Goal: Transaction & Acquisition: Book appointment/travel/reservation

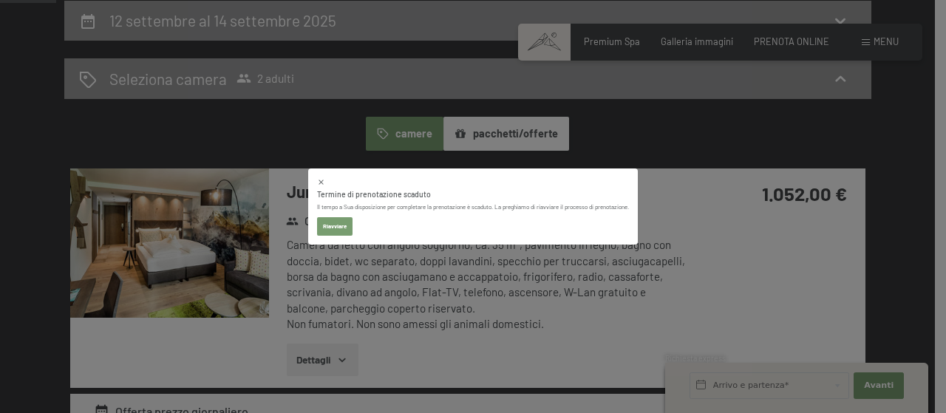
click at [341, 228] on button "Riavviare" at bounding box center [334, 226] width 35 height 19
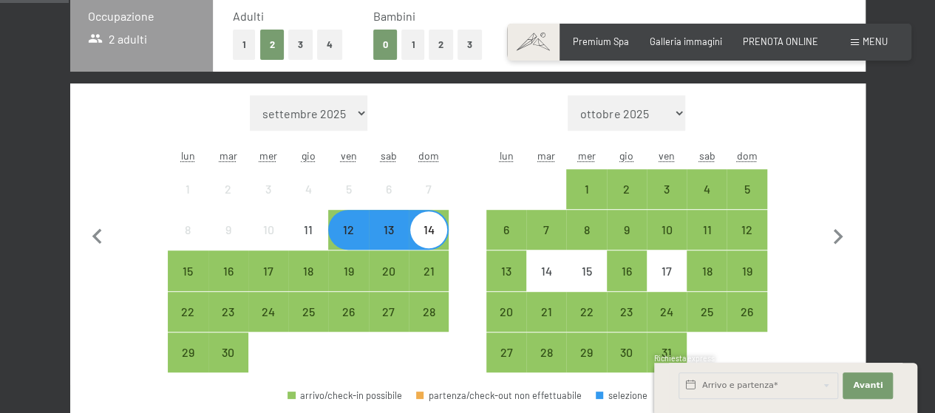
scroll to position [365, 0]
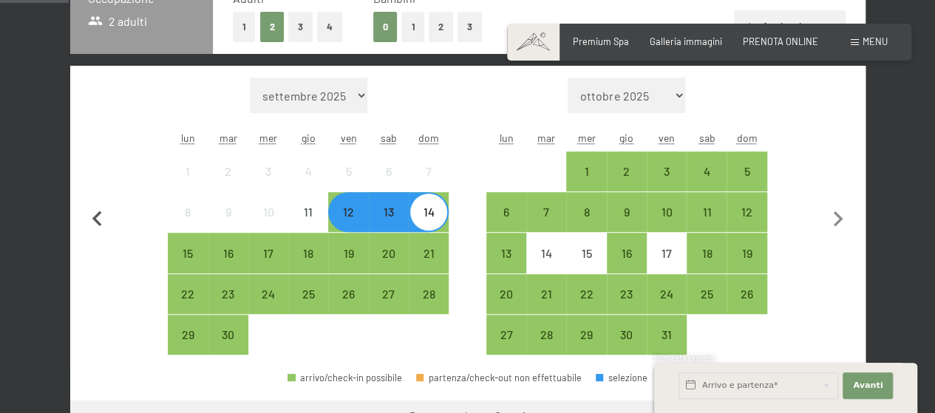
click at [98, 217] on icon "button" at bounding box center [97, 219] width 31 height 31
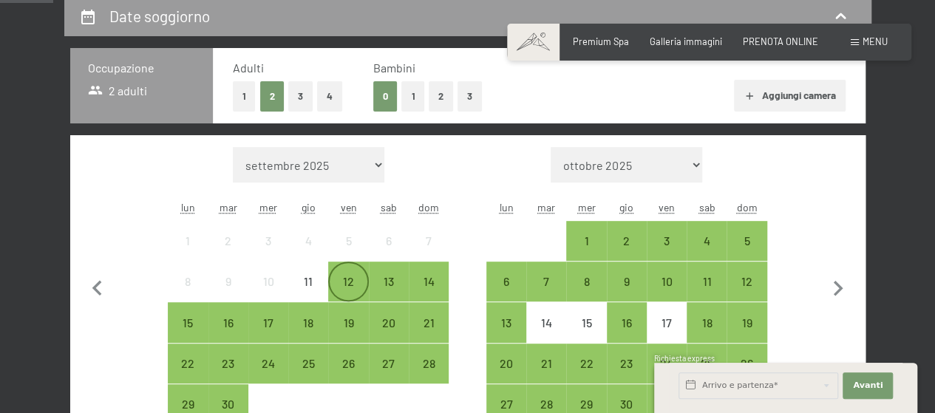
click at [349, 284] on div "12" at bounding box center [348, 294] width 37 height 37
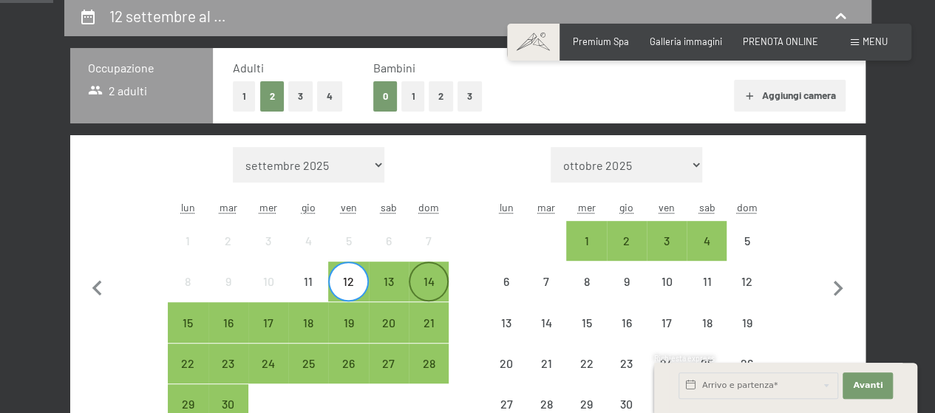
click at [433, 283] on div "14" at bounding box center [428, 294] width 37 height 37
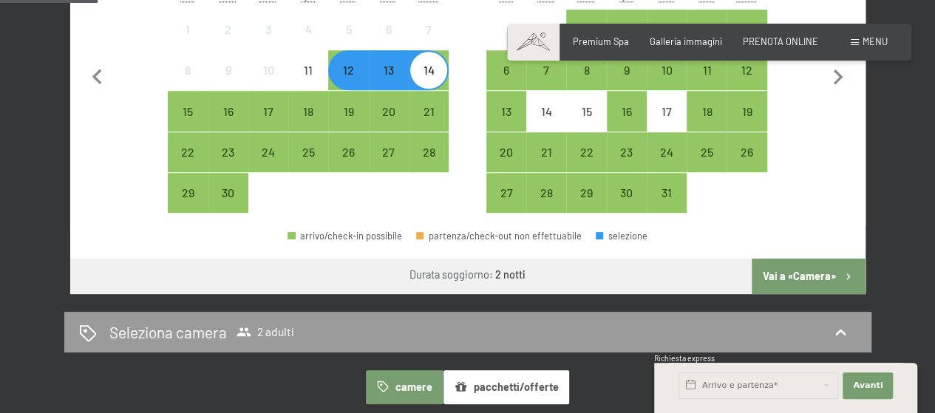
scroll to position [517, 0]
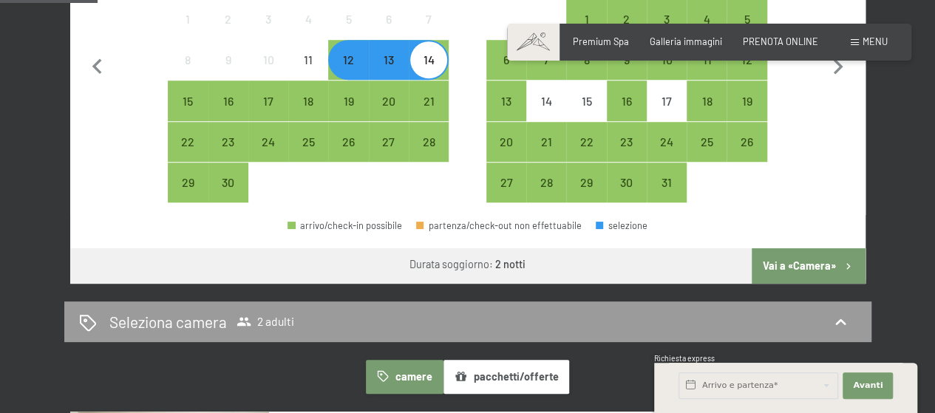
click at [789, 257] on button "Vai a «Camera»" at bounding box center [808, 265] width 113 height 35
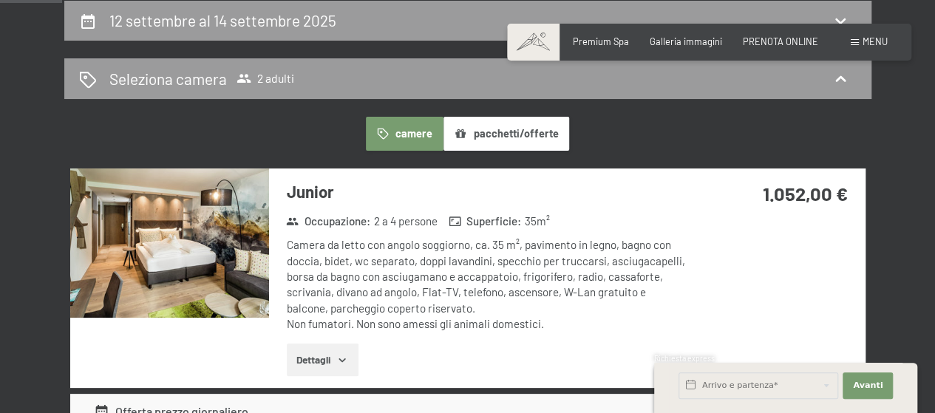
scroll to position [365, 0]
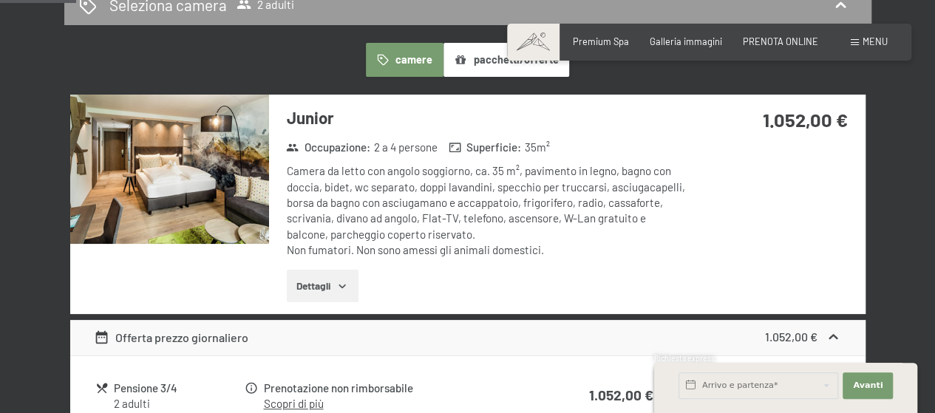
click at [230, 203] on img at bounding box center [169, 169] width 199 height 149
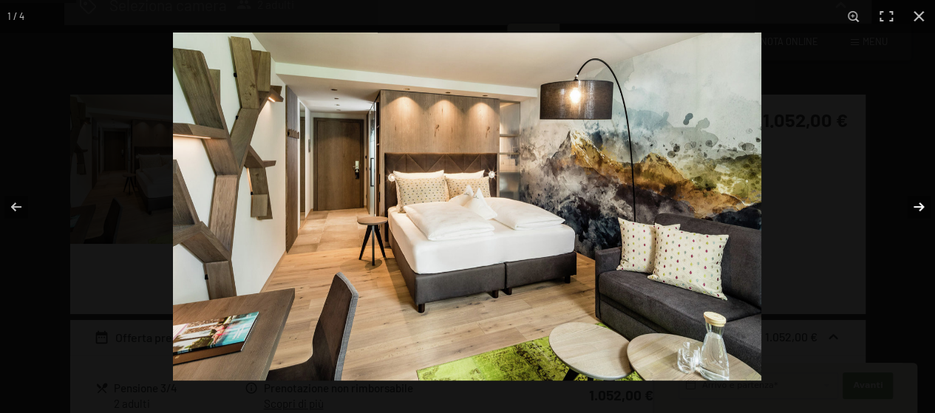
click at [922, 206] on button "button" at bounding box center [909, 207] width 52 height 74
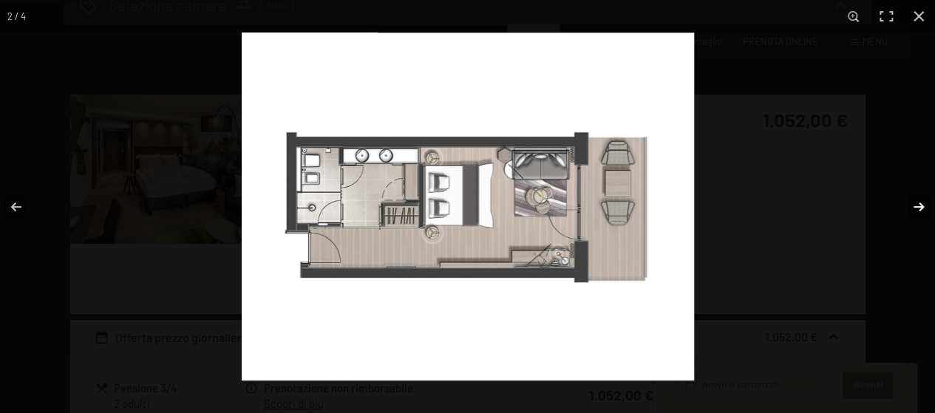
click at [919, 207] on button "button" at bounding box center [909, 207] width 52 height 74
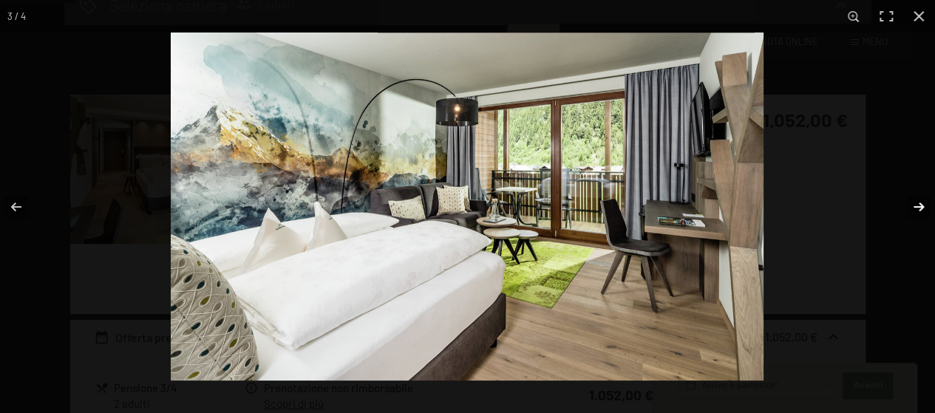
click at [917, 208] on button "button" at bounding box center [909, 207] width 52 height 74
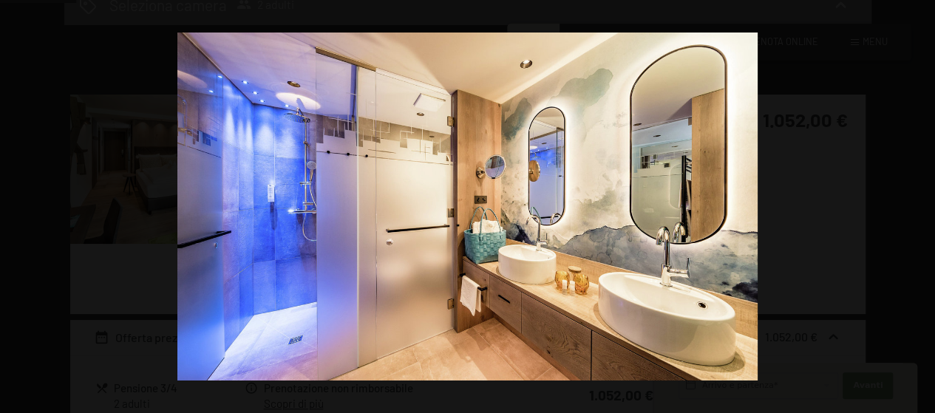
click at [917, 208] on button "button" at bounding box center [909, 207] width 52 height 74
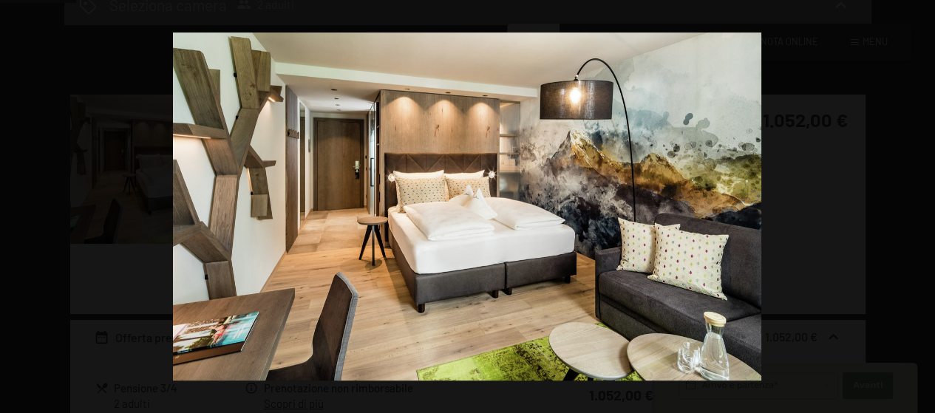
click at [917, 208] on button "button" at bounding box center [909, 207] width 52 height 74
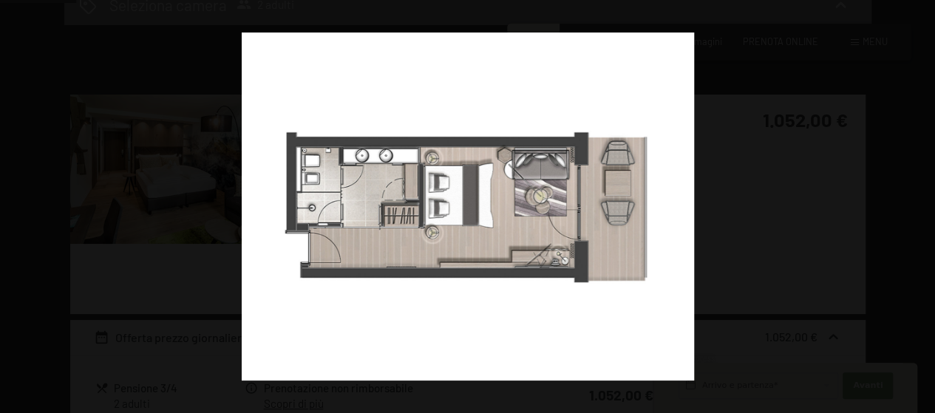
click at [917, 208] on button "button" at bounding box center [909, 207] width 52 height 74
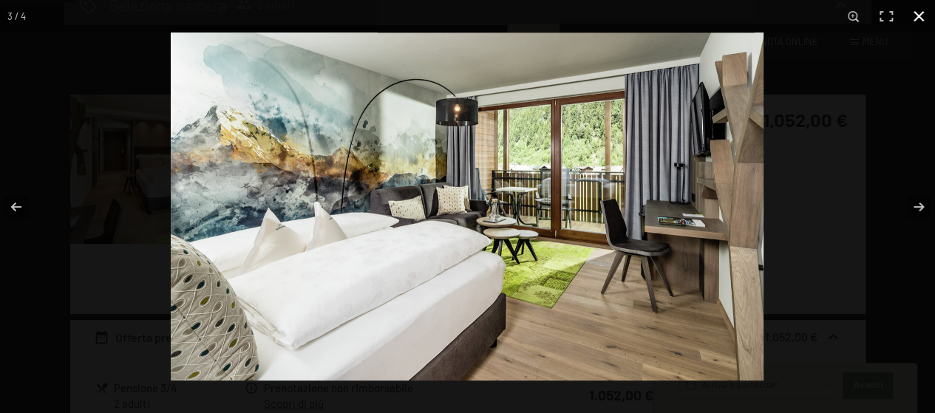
click at [876, 114] on div at bounding box center [638, 239] width 935 height 413
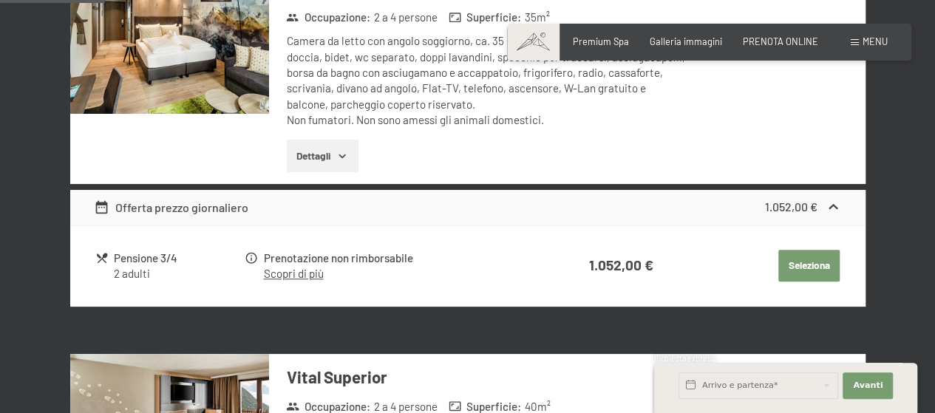
scroll to position [513, 0]
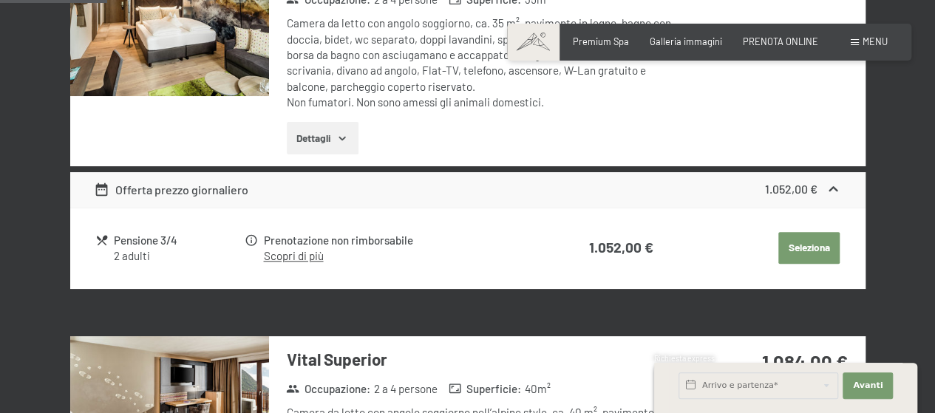
click at [835, 182] on icon at bounding box center [834, 190] width 16 height 16
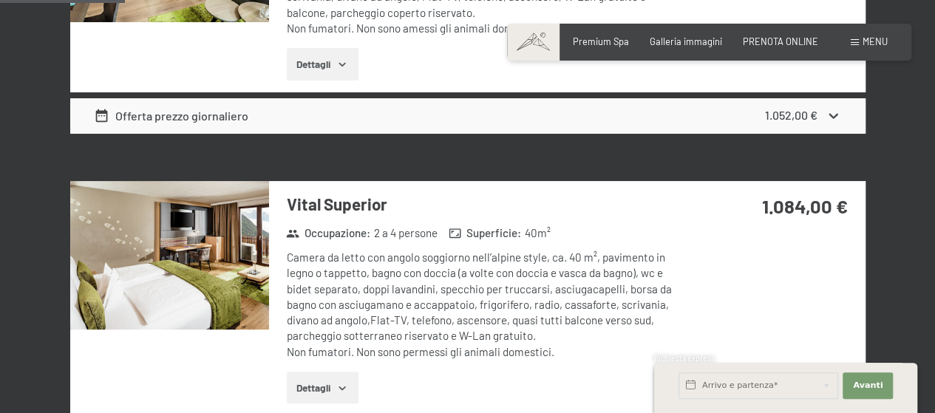
scroll to position [661, 0]
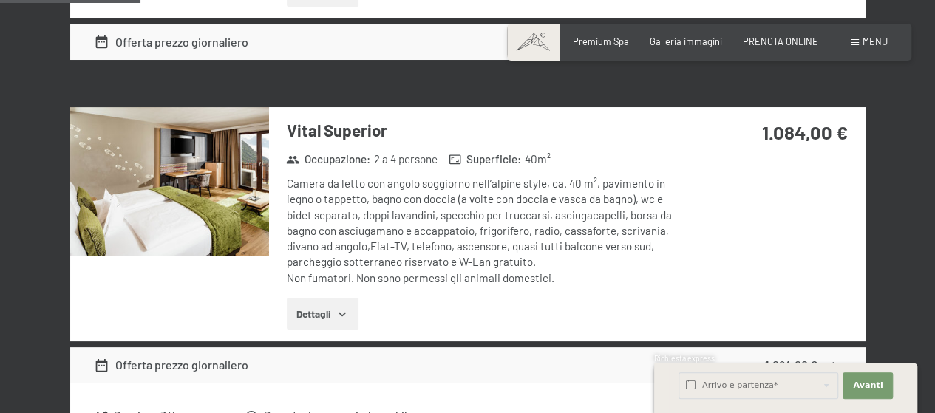
click at [191, 205] on img at bounding box center [169, 181] width 199 height 149
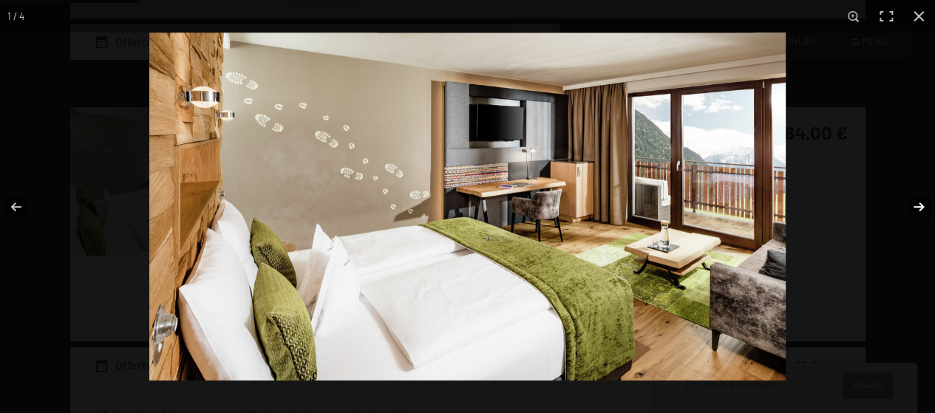
click at [918, 208] on button "button" at bounding box center [909, 207] width 52 height 74
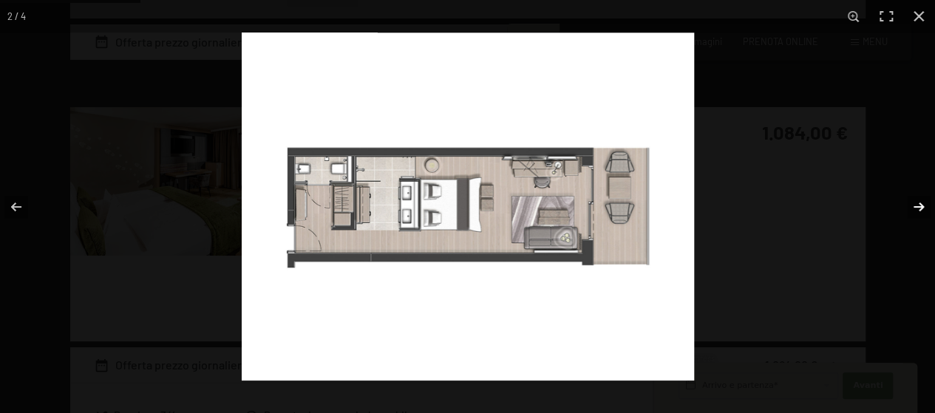
click at [918, 208] on button "button" at bounding box center [909, 207] width 52 height 74
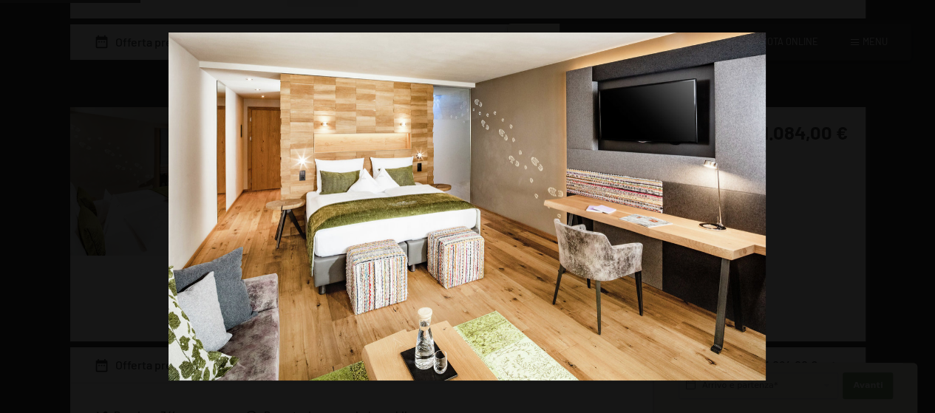
click at [918, 208] on button "button" at bounding box center [909, 207] width 52 height 74
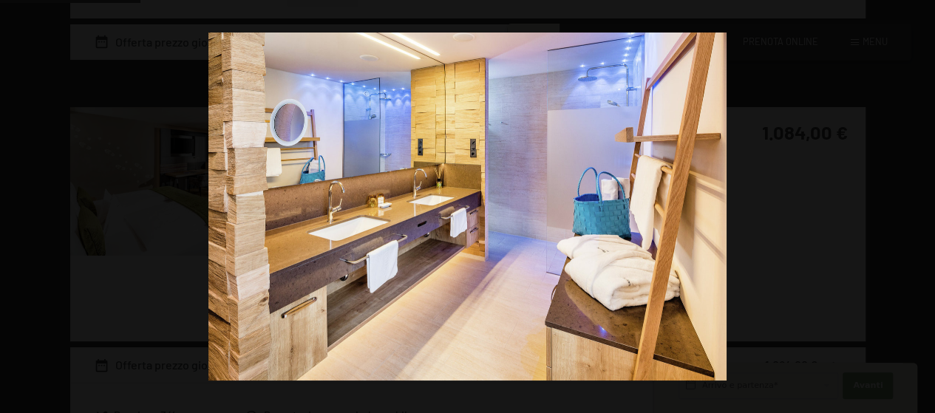
click at [918, 208] on button "button" at bounding box center [909, 207] width 52 height 74
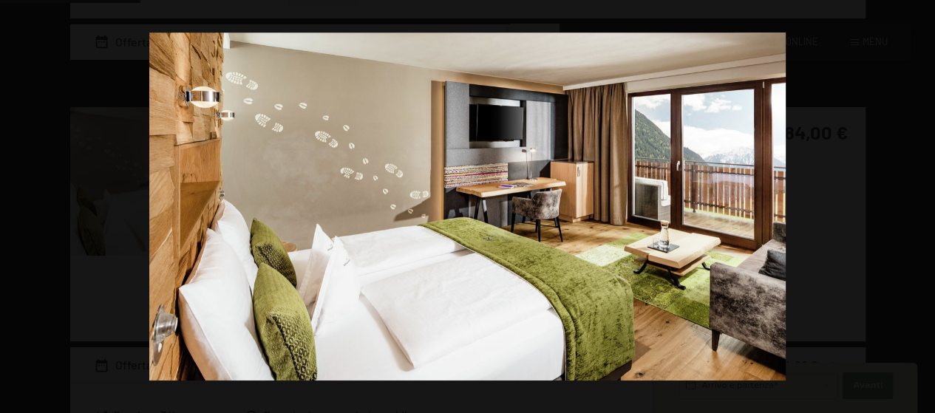
click at [918, 208] on button "button" at bounding box center [909, 207] width 52 height 74
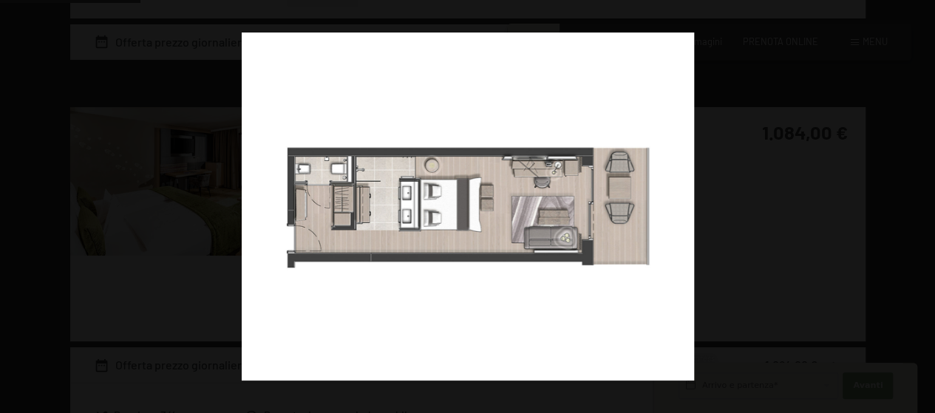
click at [918, 208] on button "button" at bounding box center [909, 207] width 52 height 74
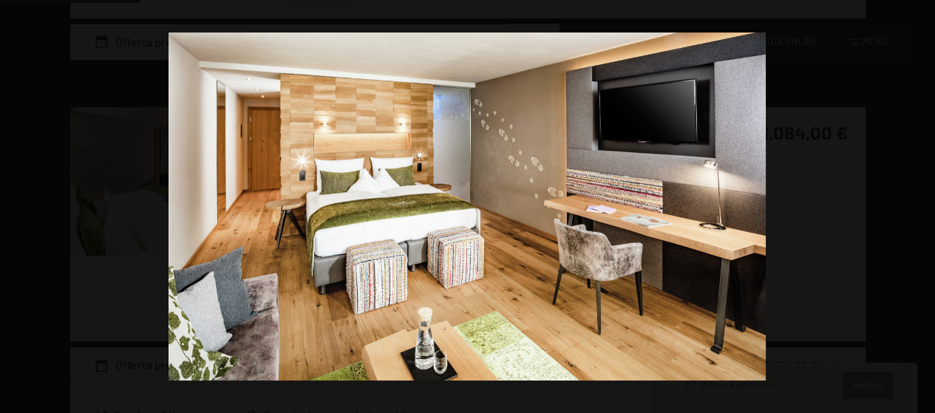
click at [918, 208] on button "button" at bounding box center [909, 207] width 52 height 74
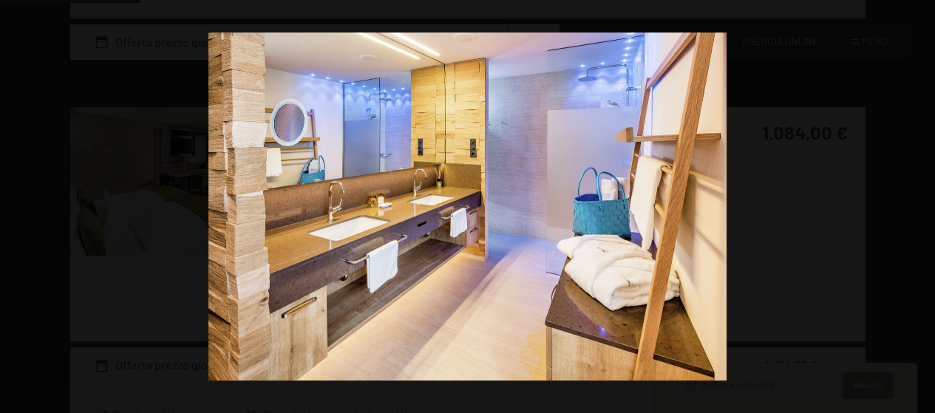
click at [918, 208] on button "button" at bounding box center [909, 207] width 52 height 74
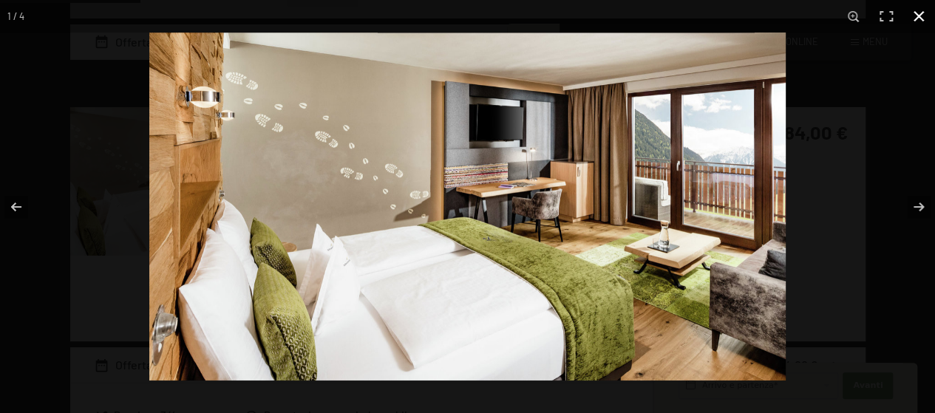
click at [922, 11] on button "button" at bounding box center [918, 16] width 33 height 33
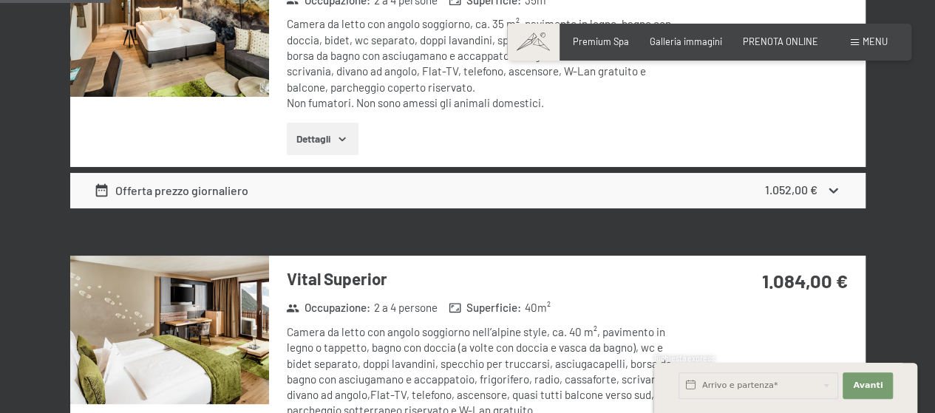
scroll to position [517, 0]
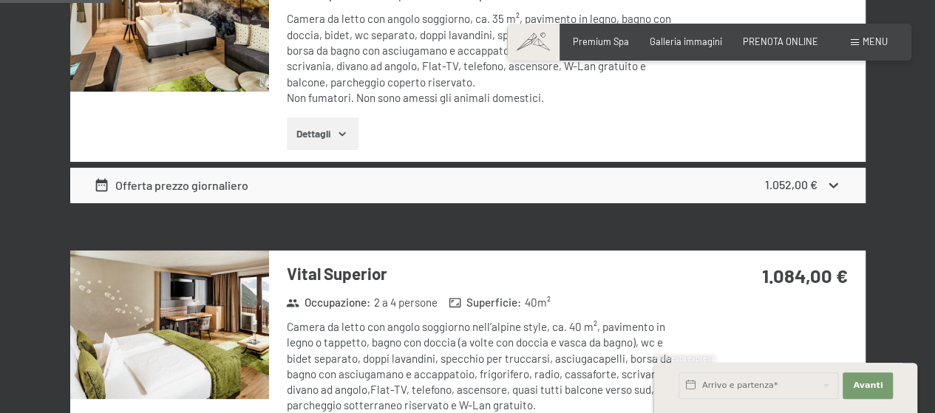
click at [319, 137] on button "Dettagli" at bounding box center [323, 134] width 72 height 33
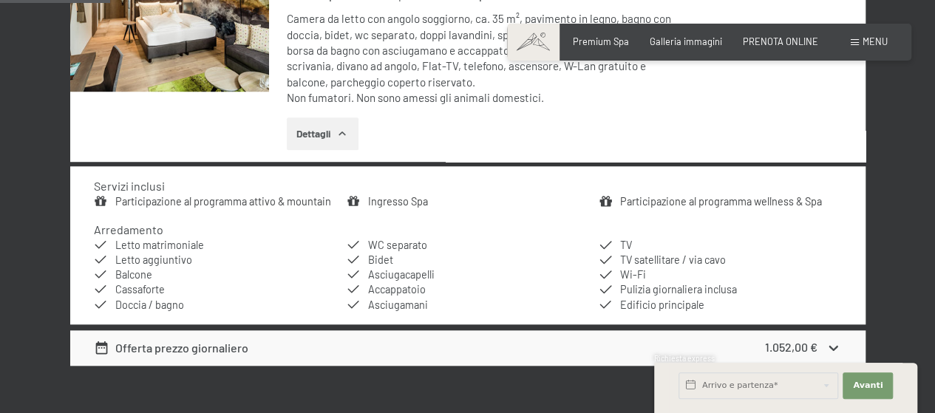
click at [160, 202] on link "Participazione al programma attivo & mountain" at bounding box center [223, 201] width 216 height 13
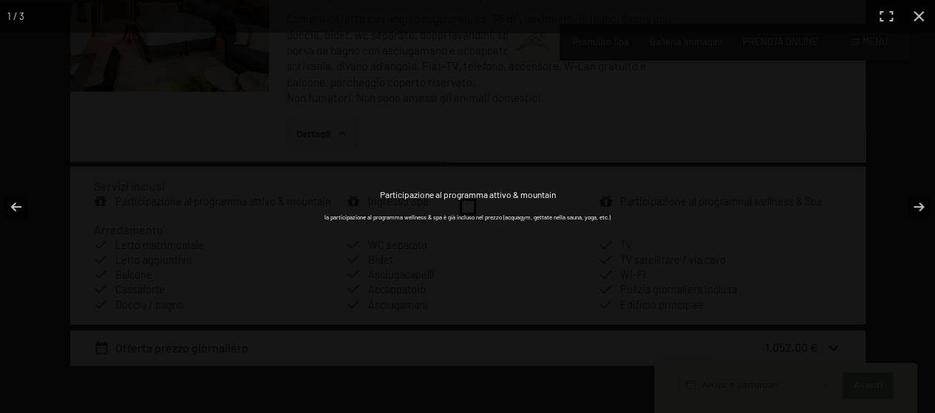
click at [720, 156] on div "Participazione al programma attivo & mountain la participazione al programma we…" at bounding box center [467, 206] width 591 height 413
click at [911, 205] on button "button" at bounding box center [909, 207] width 52 height 74
click at [920, 208] on button "button" at bounding box center [909, 207] width 52 height 74
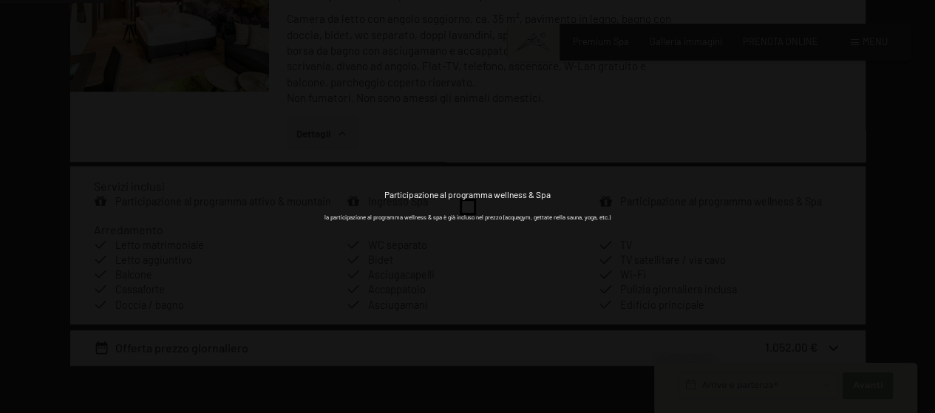
click at [920, 208] on button "button" at bounding box center [909, 207] width 52 height 74
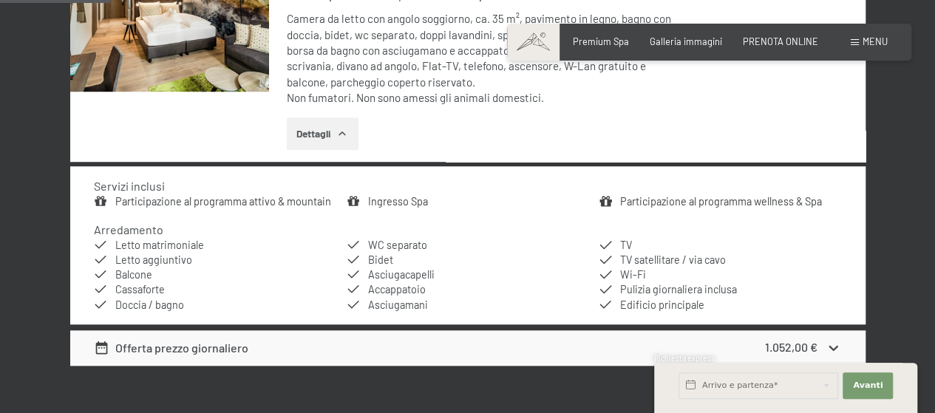
click at [0, 0] on button "button" at bounding box center [0, 0] width 0 height 0
click at [745, 206] on link "Participazione al programma wellness & Spa" at bounding box center [721, 201] width 202 height 13
click at [0, 0] on button "button" at bounding box center [0, 0] width 0 height 0
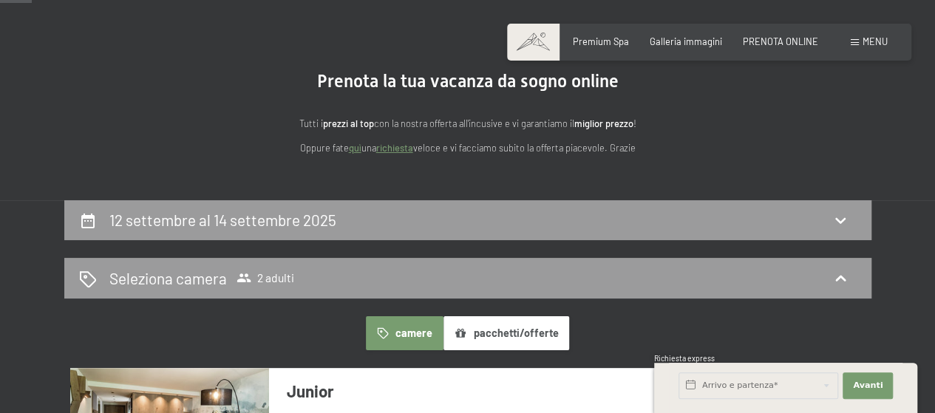
scroll to position [74, 0]
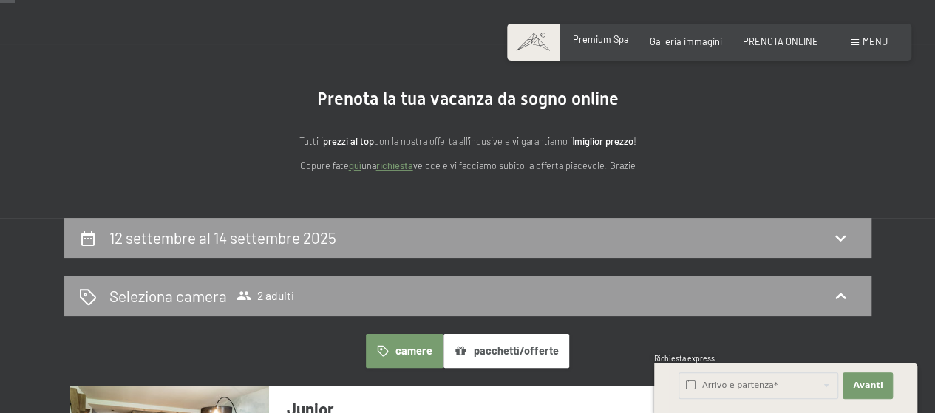
click at [587, 43] on span "Premium Spa" at bounding box center [601, 39] width 56 height 12
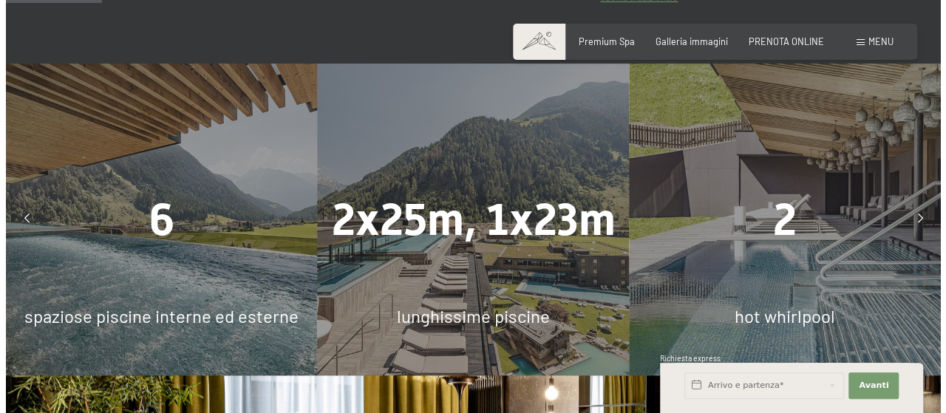
scroll to position [887, 0]
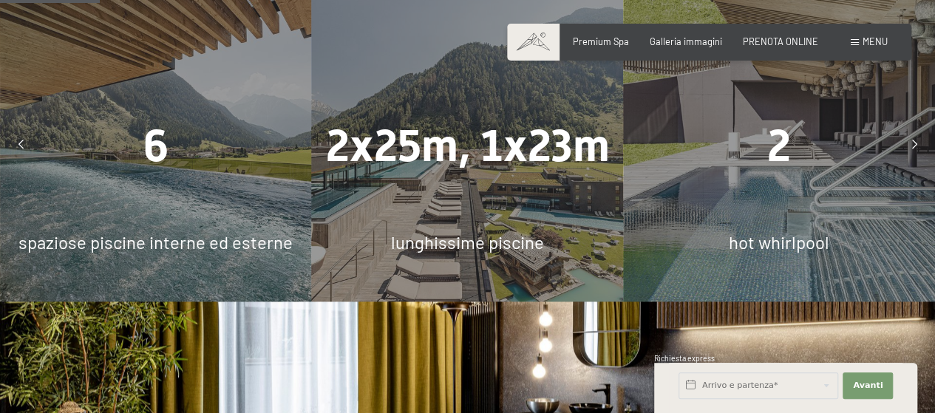
click at [18, 140] on icon at bounding box center [20, 145] width 5 height 10
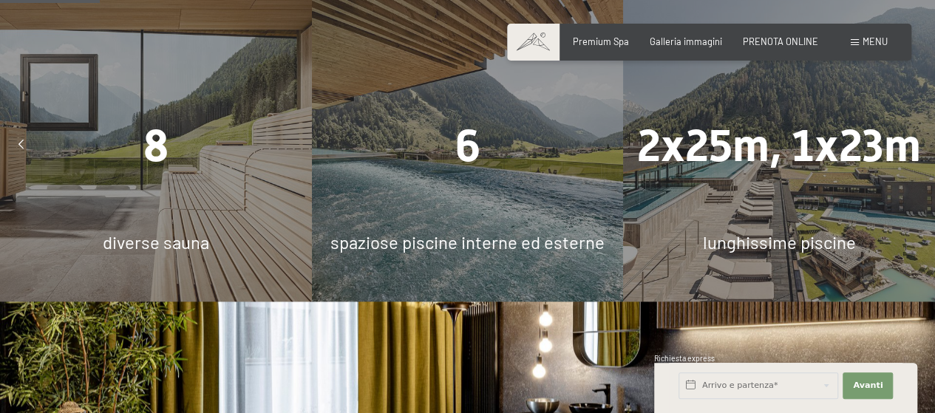
click at [915, 162] on div "2x25m, 1x23m lunghissime piscine" at bounding box center [779, 146] width 312 height 312
click at [919, 144] on div at bounding box center [915, 146] width 30 height 30
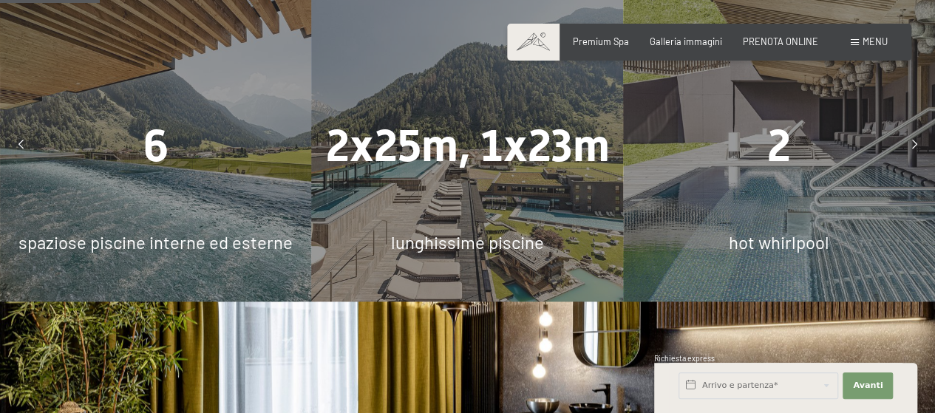
click at [919, 134] on div at bounding box center [915, 146] width 30 height 30
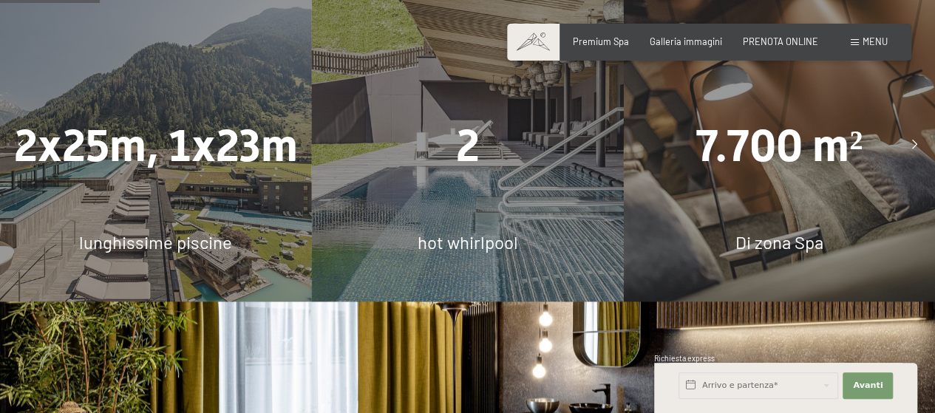
click at [919, 134] on div at bounding box center [915, 146] width 30 height 30
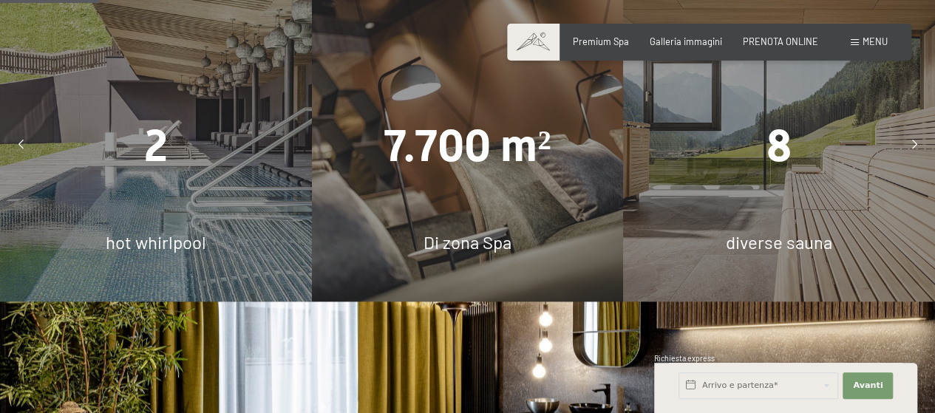
click at [912, 140] on icon at bounding box center [914, 145] width 5 height 10
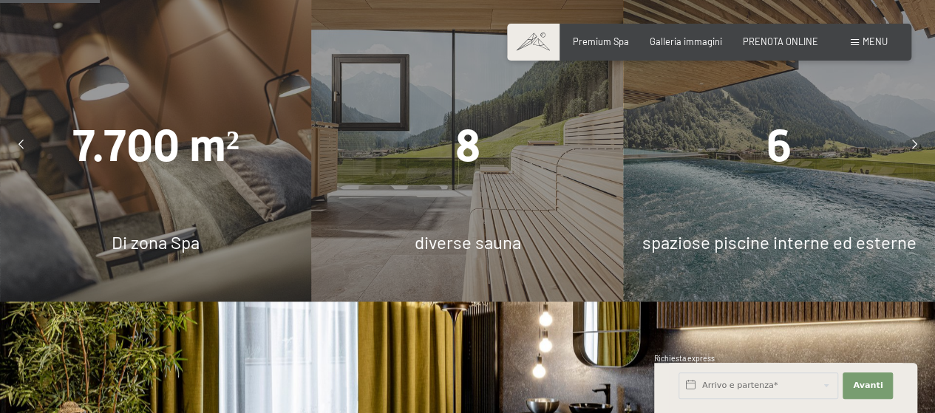
click at [912, 140] on icon at bounding box center [914, 145] width 5 height 10
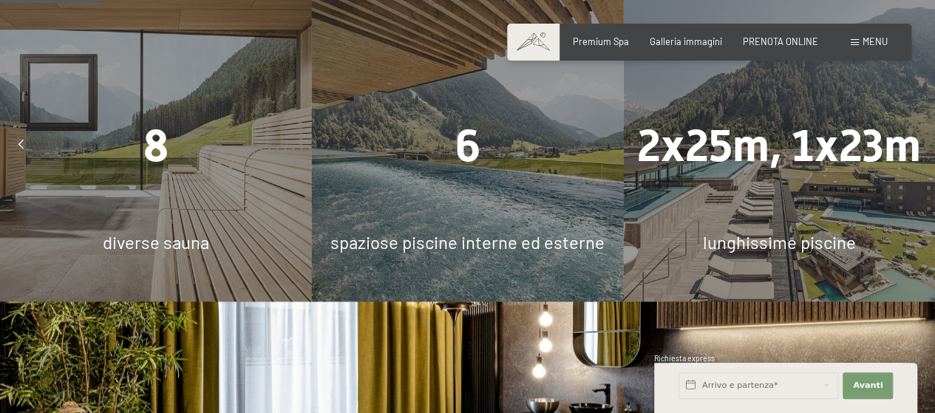
click at [912, 140] on icon at bounding box center [914, 145] width 5 height 10
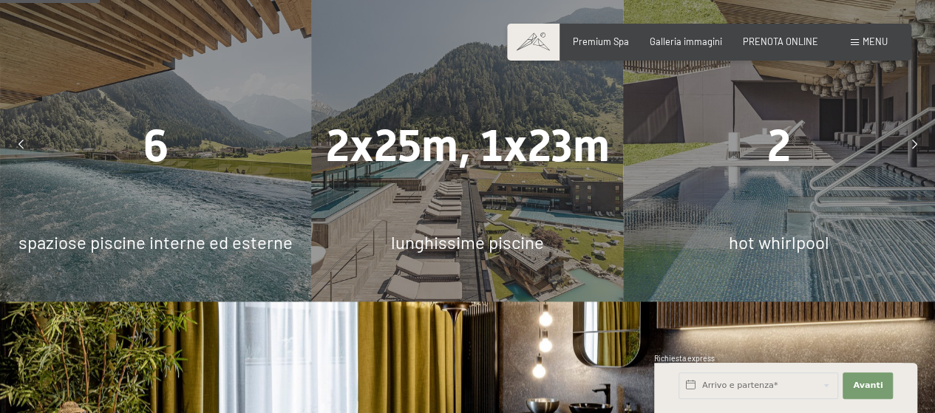
click at [863, 47] on span "Menu" at bounding box center [875, 41] width 25 height 12
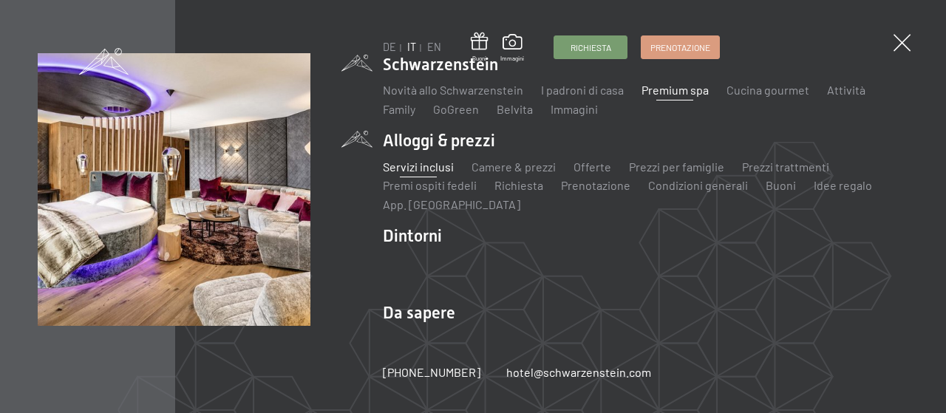
click at [424, 166] on link "Servizi inclusi" at bounding box center [418, 167] width 71 height 14
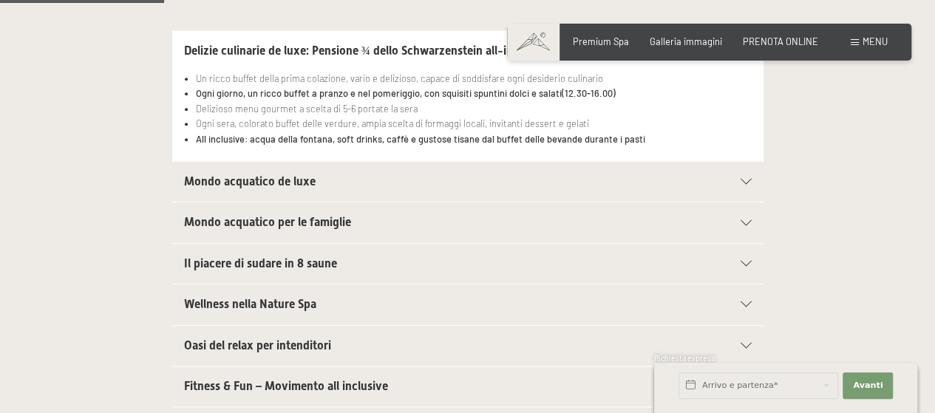
scroll to position [370, 0]
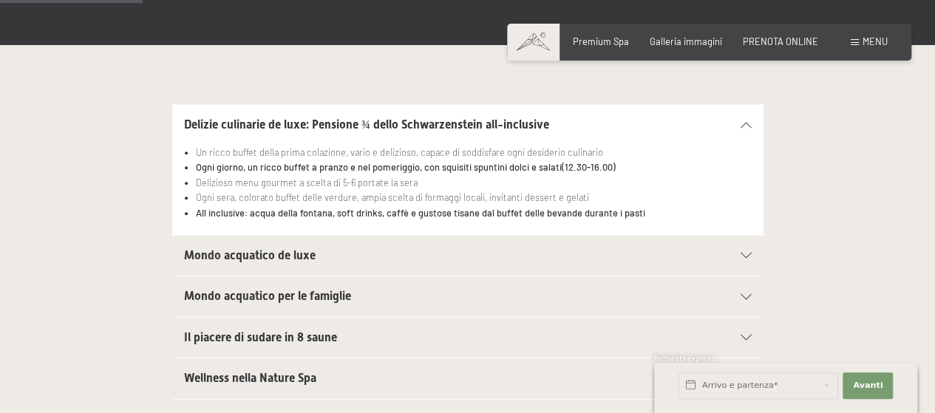
click at [301, 250] on span "Mondo acquatico de luxe" at bounding box center [250, 255] width 132 height 14
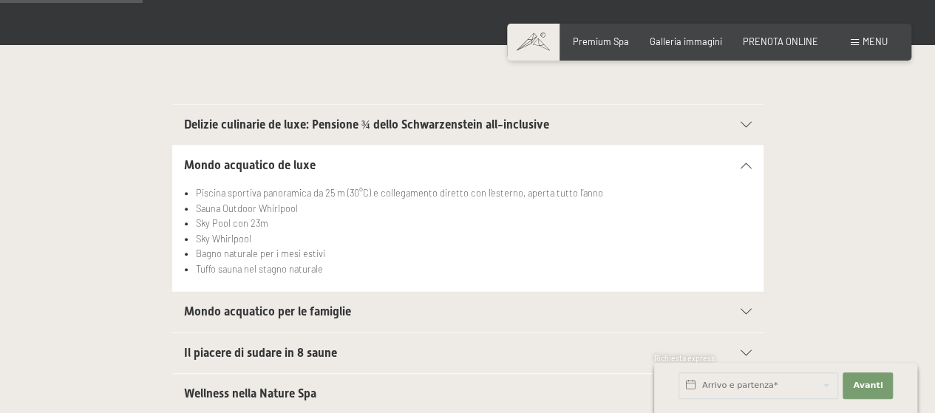
click at [336, 202] on li "Sauna Outdoor Whirlpool" at bounding box center [473, 208] width 555 height 15
click at [272, 308] on span "Mondo acquatico per le famiglie" at bounding box center [267, 312] width 167 height 14
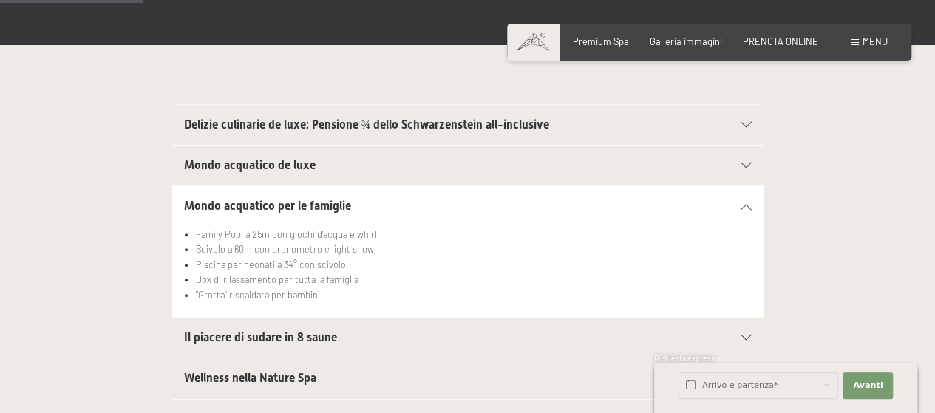
click at [268, 332] on span "Il piacere di sudare in 8 saune" at bounding box center [260, 337] width 153 height 14
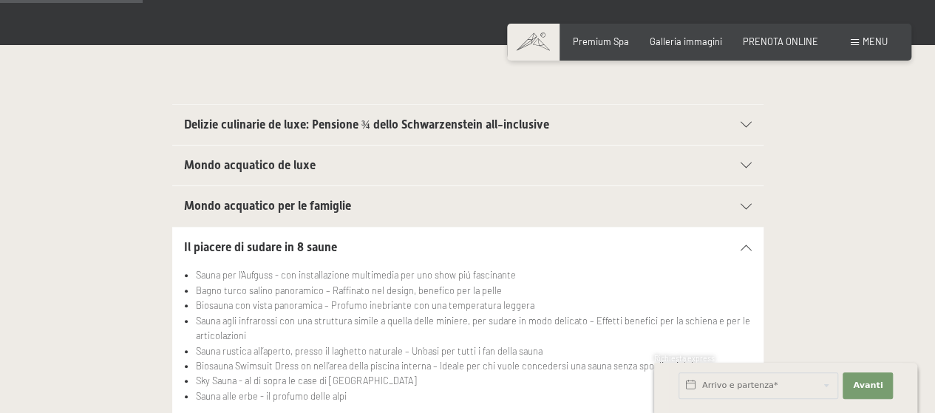
scroll to position [443, 0]
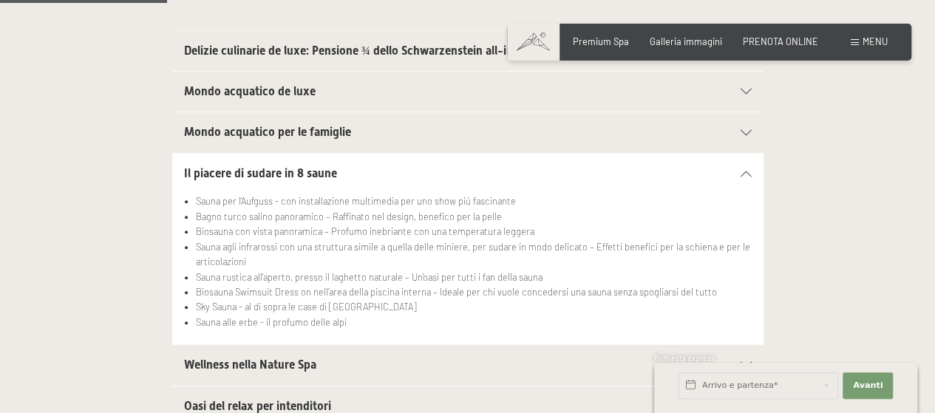
click at [292, 357] on h2 "Wellness nella Nature Spa" at bounding box center [439, 365] width 511 height 16
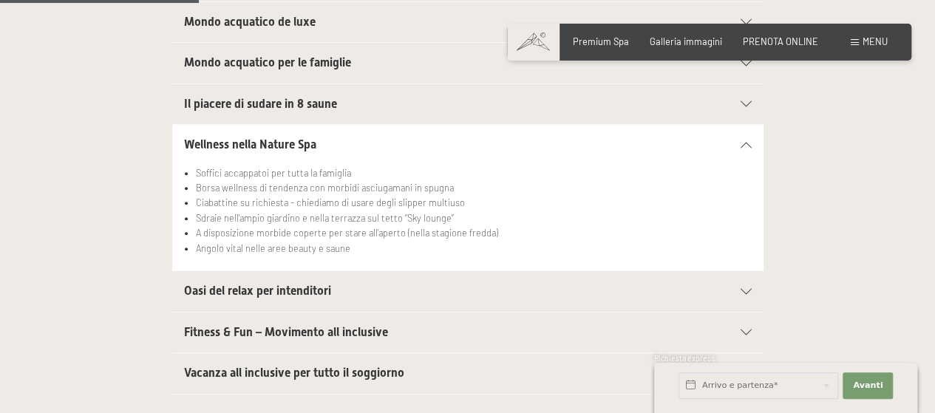
scroll to position [517, 0]
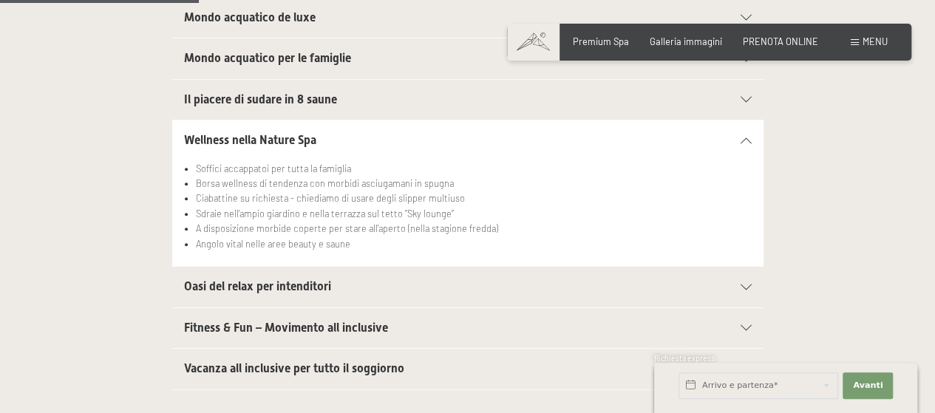
click at [286, 285] on span "Oasi del relax per intenditori" at bounding box center [257, 286] width 147 height 14
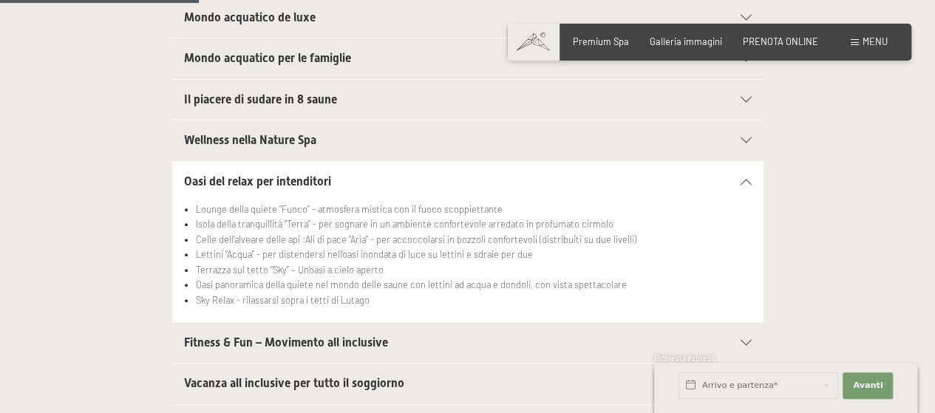
click at [278, 338] on span "Fitness & Fun – Movimento all inclusive" at bounding box center [286, 343] width 204 height 14
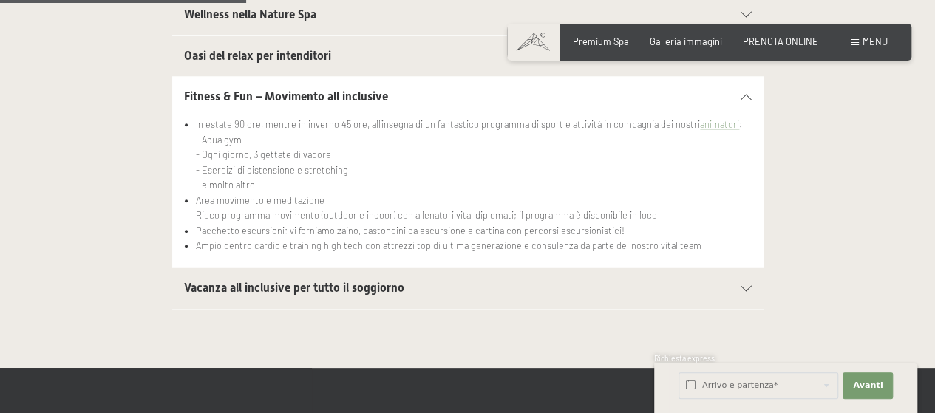
scroll to position [665, 0]
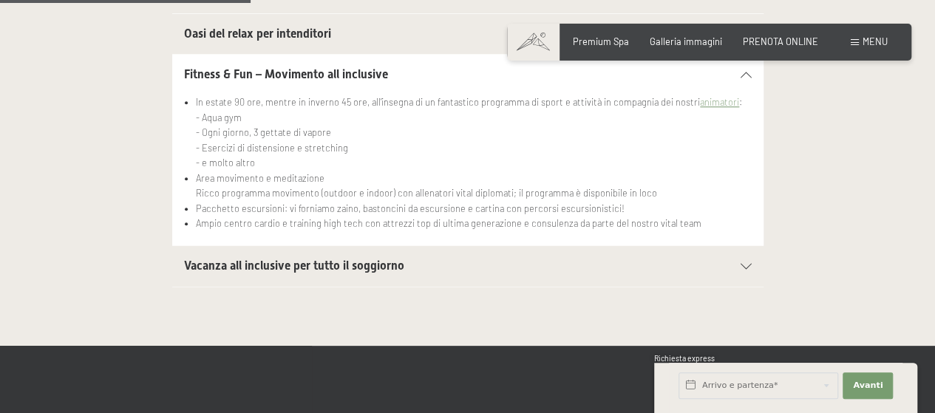
click at [282, 262] on span "Vacanza all inclusive per tutto il soggiorno" at bounding box center [294, 266] width 220 height 14
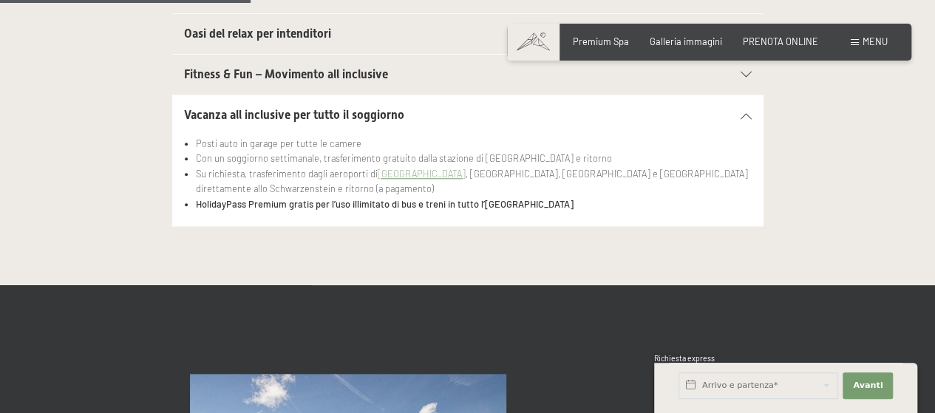
click at [745, 113] on icon at bounding box center [746, 116] width 11 height 6
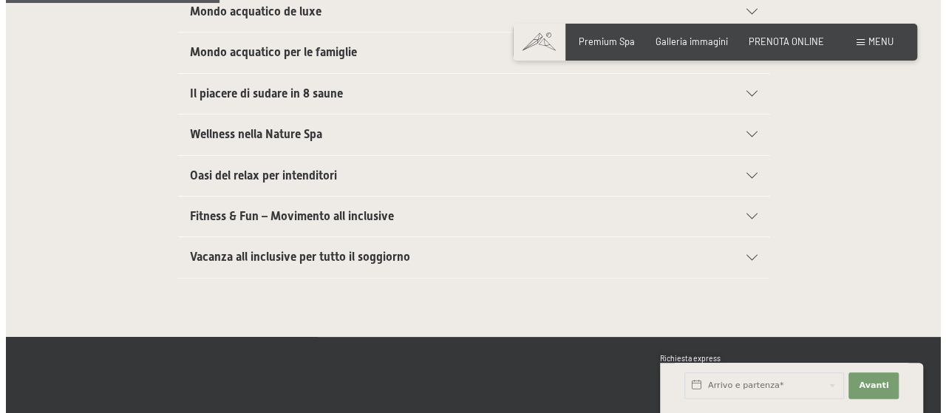
scroll to position [517, 0]
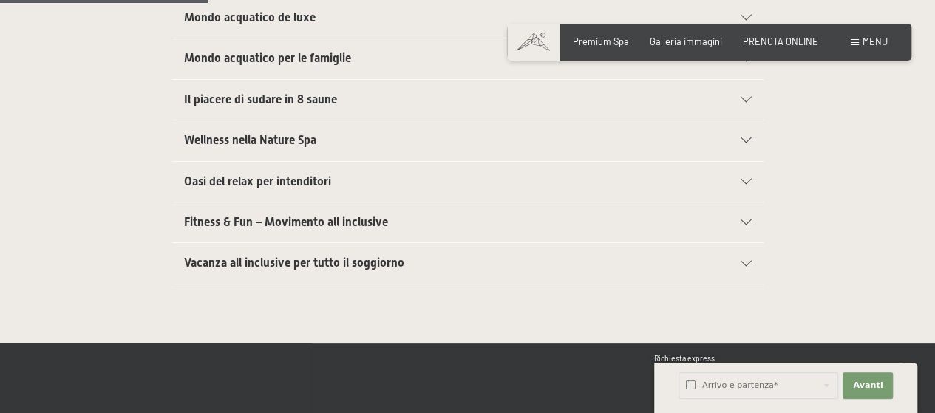
click at [866, 47] on span "Menu" at bounding box center [875, 41] width 25 height 12
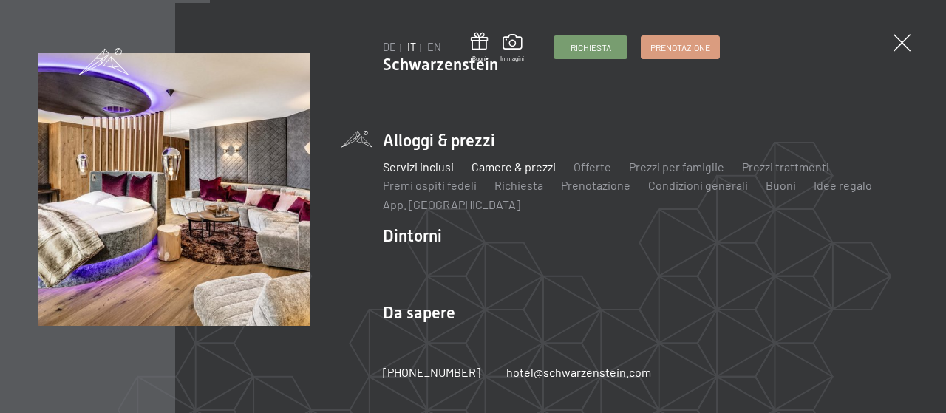
click at [516, 168] on link "Camere & prezzi" at bounding box center [514, 167] width 84 height 14
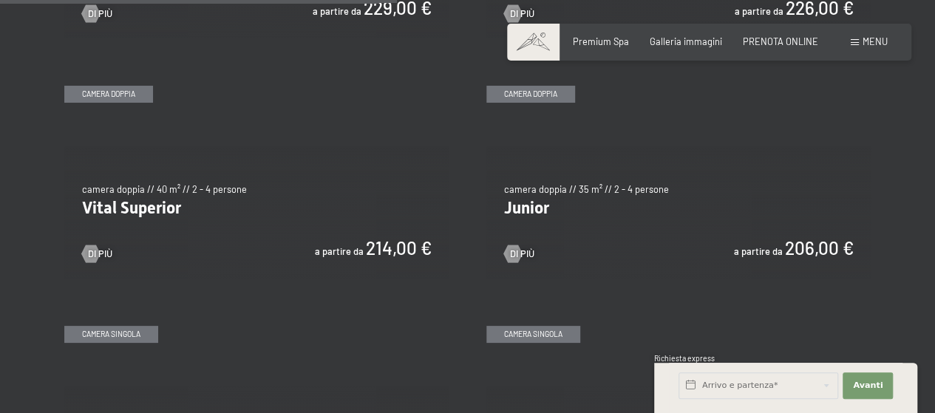
scroll to position [1700, 0]
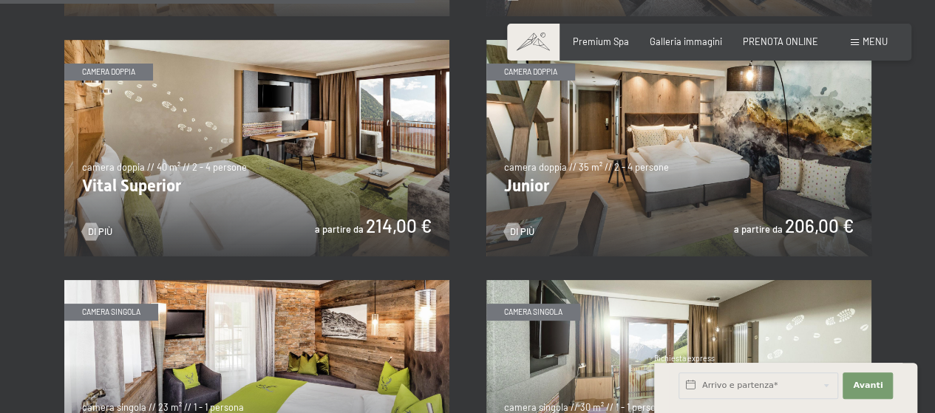
click at [319, 178] on img at bounding box center [256, 148] width 385 height 217
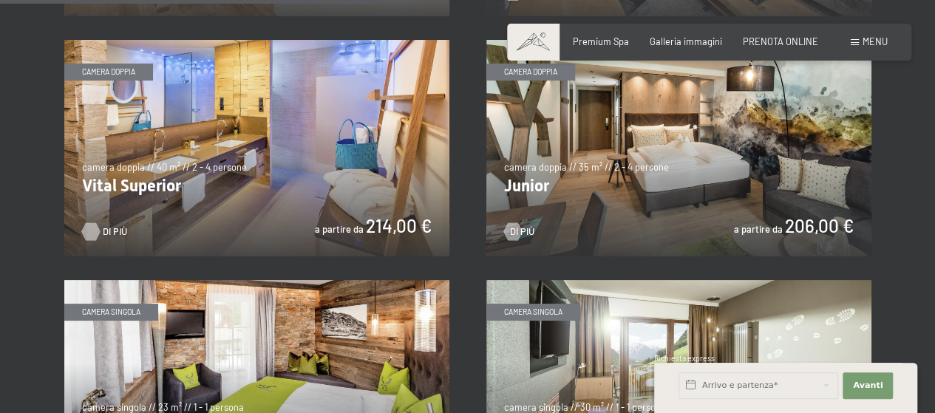
click at [96, 233] on div at bounding box center [91, 232] width 10 height 18
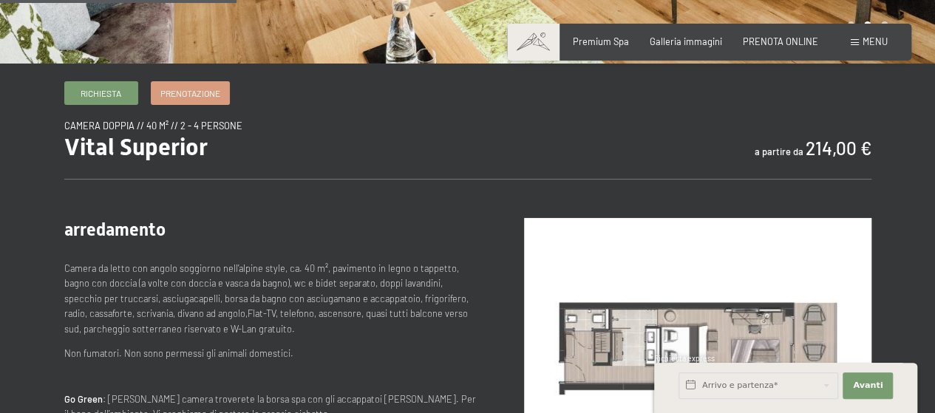
scroll to position [491, 0]
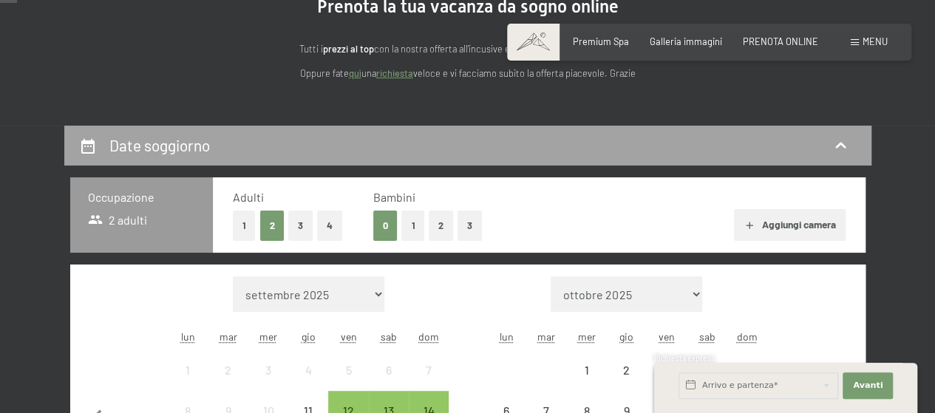
scroll to position [222, 0]
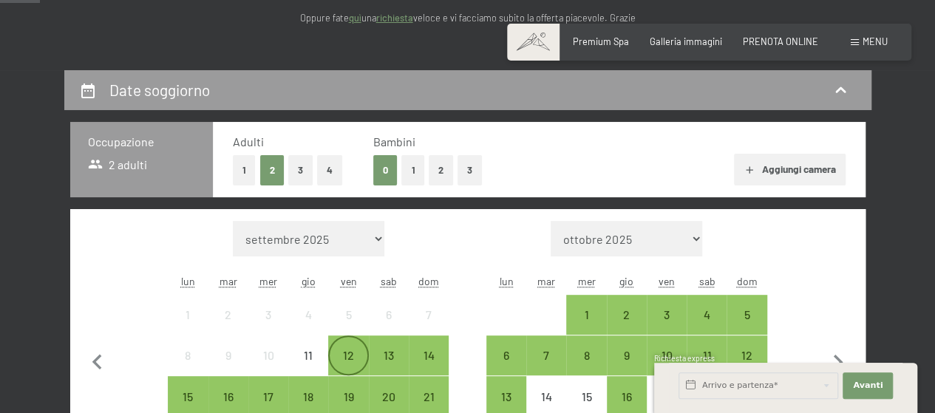
click at [350, 358] on div "12" at bounding box center [348, 368] width 37 height 37
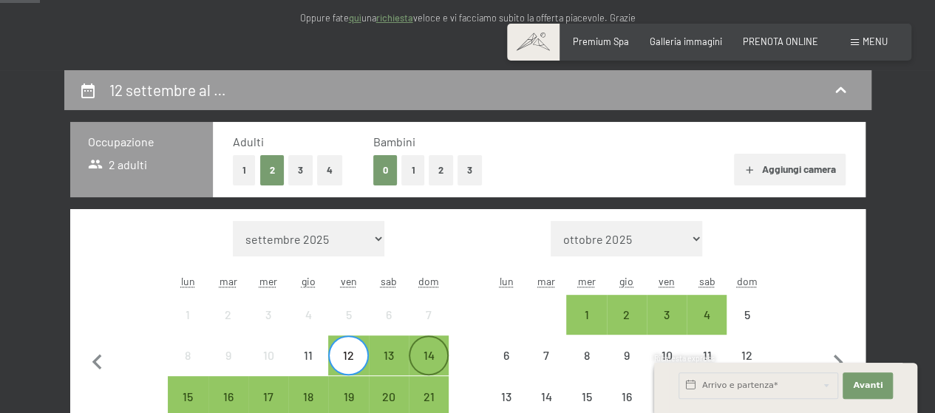
click at [429, 356] on div "14" at bounding box center [428, 368] width 37 height 37
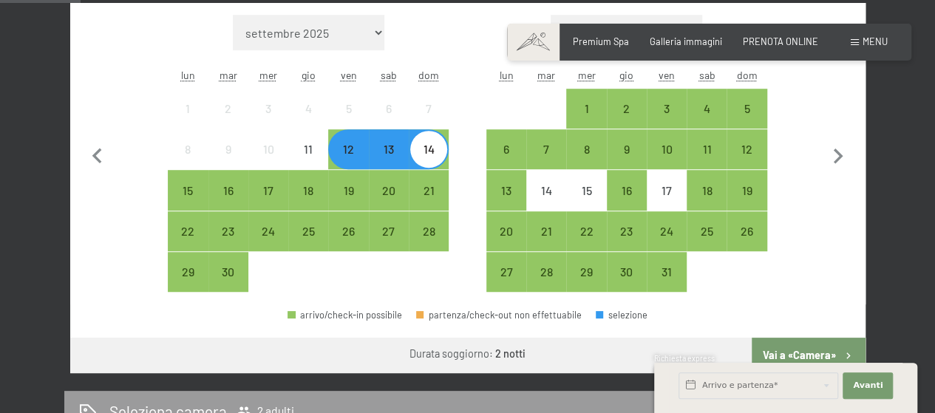
scroll to position [443, 0]
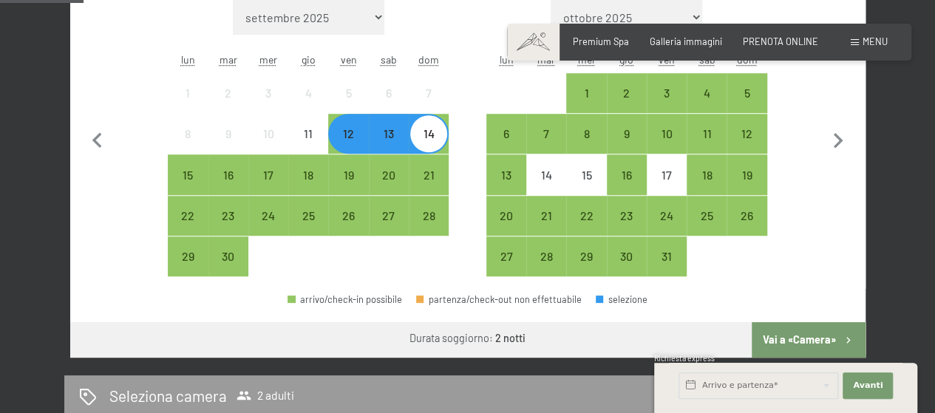
click at [775, 340] on button "Vai a «Camera»" at bounding box center [808, 339] width 113 height 35
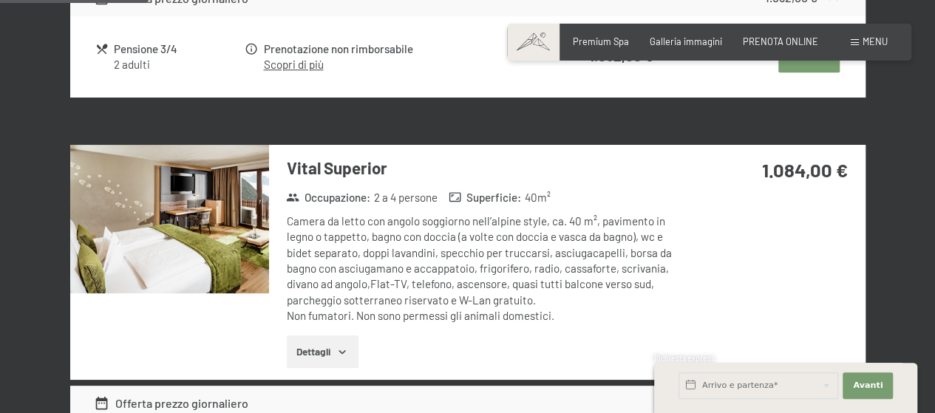
scroll to position [735, 0]
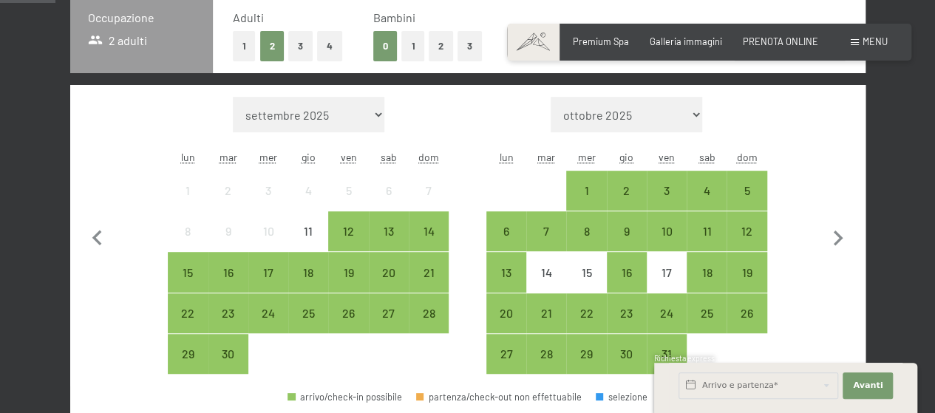
scroll to position [370, 0]
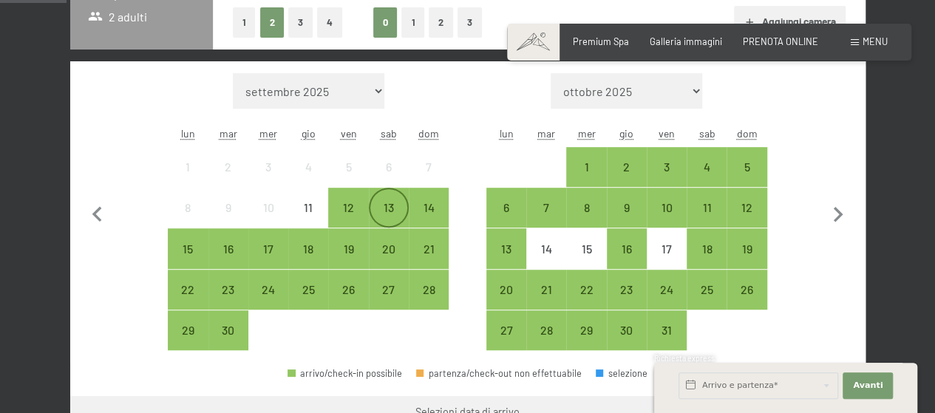
click at [391, 204] on div "13" at bounding box center [388, 220] width 37 height 37
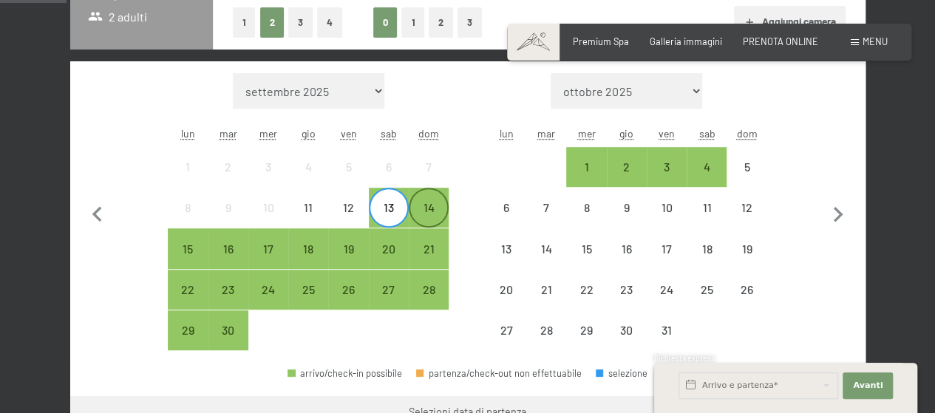
click at [437, 209] on div "14" at bounding box center [428, 220] width 37 height 37
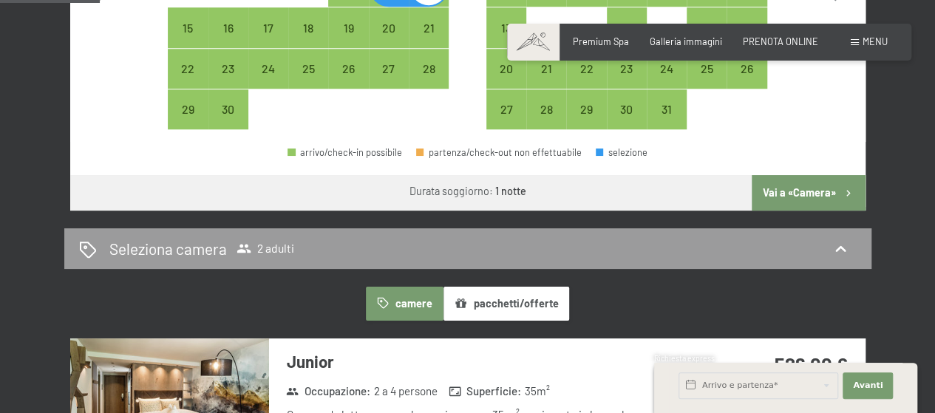
scroll to position [591, 0]
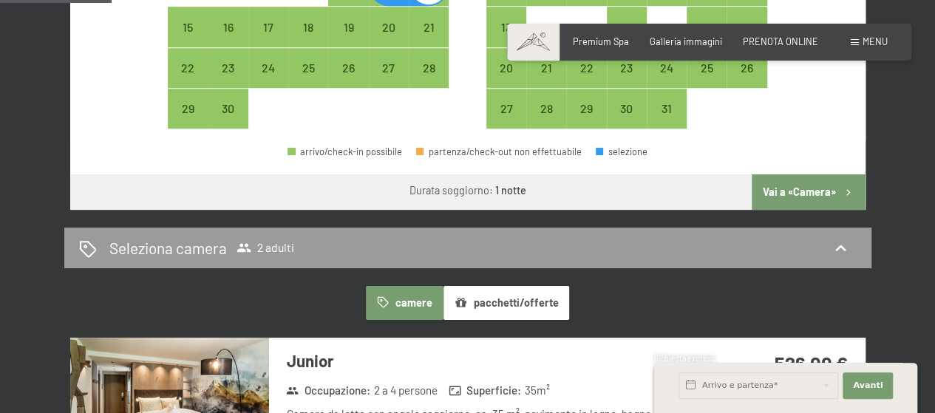
click at [798, 193] on button "Vai a «Camera»" at bounding box center [808, 191] width 113 height 35
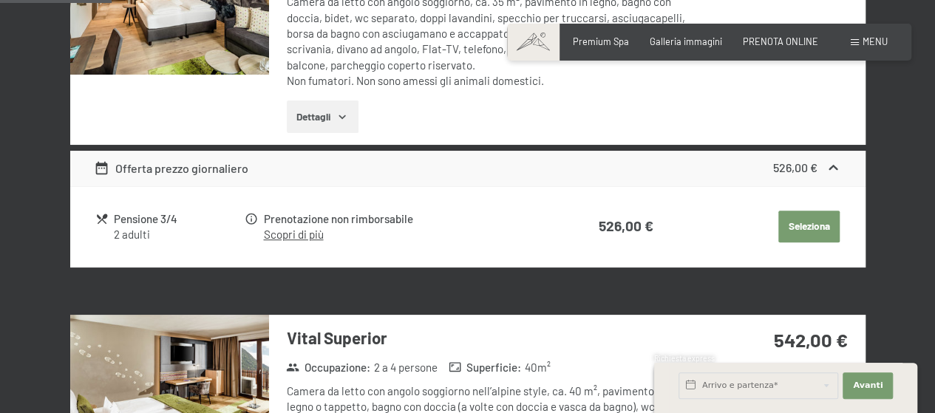
scroll to position [513, 0]
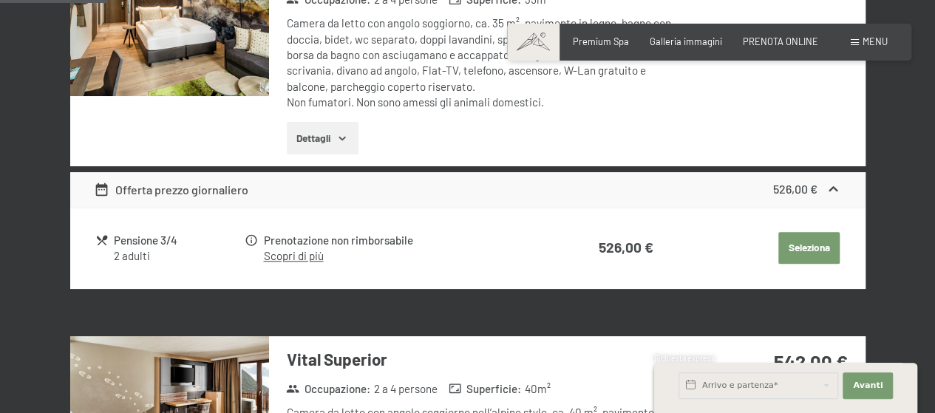
click at [875, 40] on span "Menu" at bounding box center [875, 41] width 25 height 12
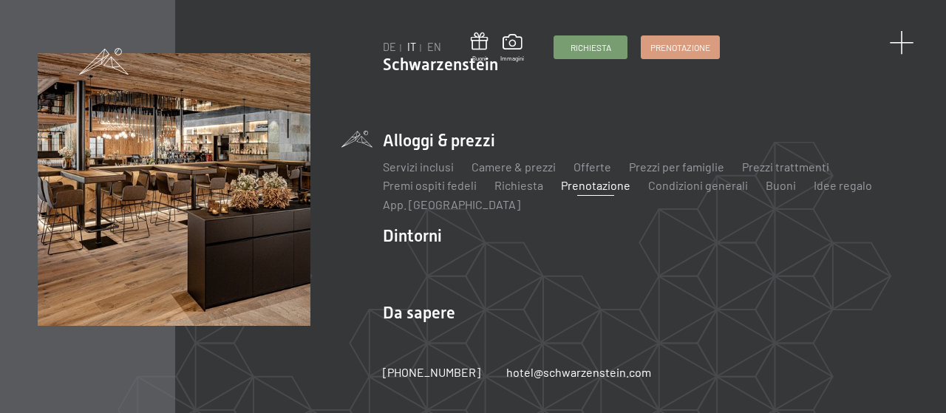
click at [901, 45] on span at bounding box center [901, 43] width 24 height 24
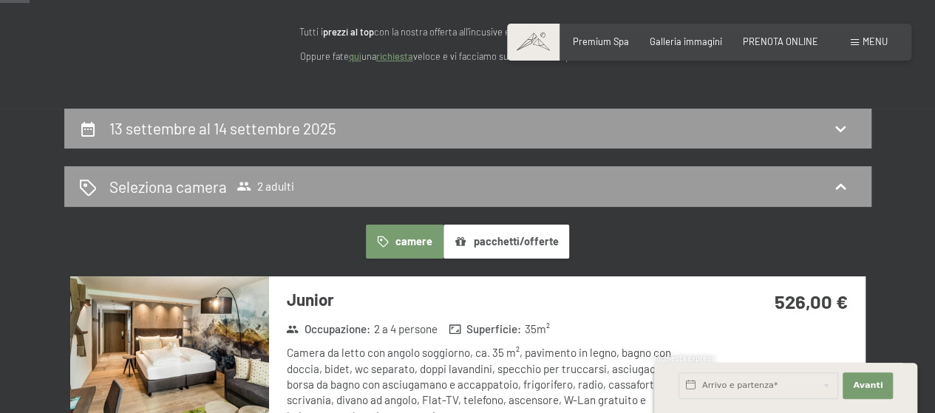
scroll to position [0, 0]
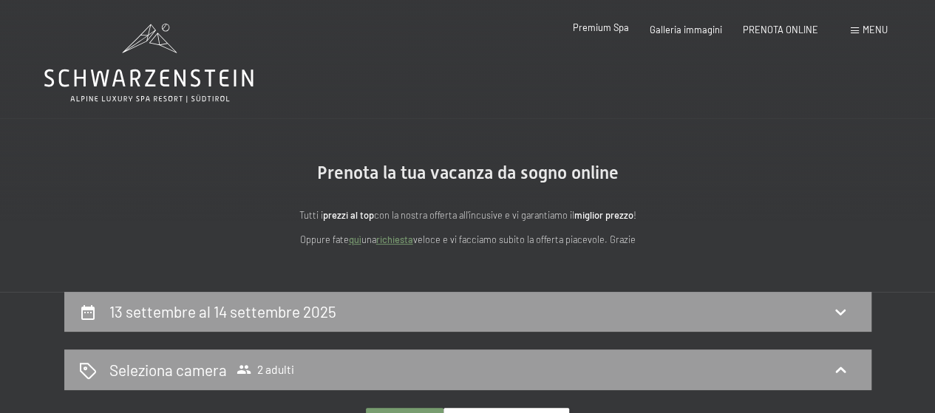
click at [590, 32] on span "Premium Spa" at bounding box center [601, 27] width 56 height 12
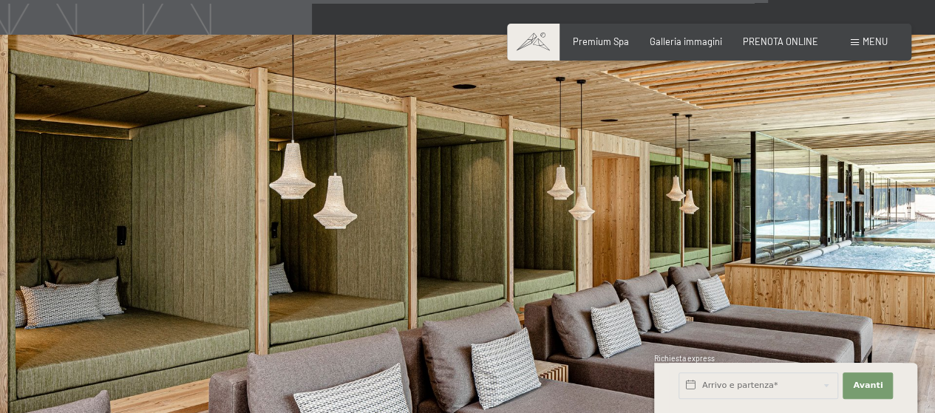
scroll to position [5864, 0]
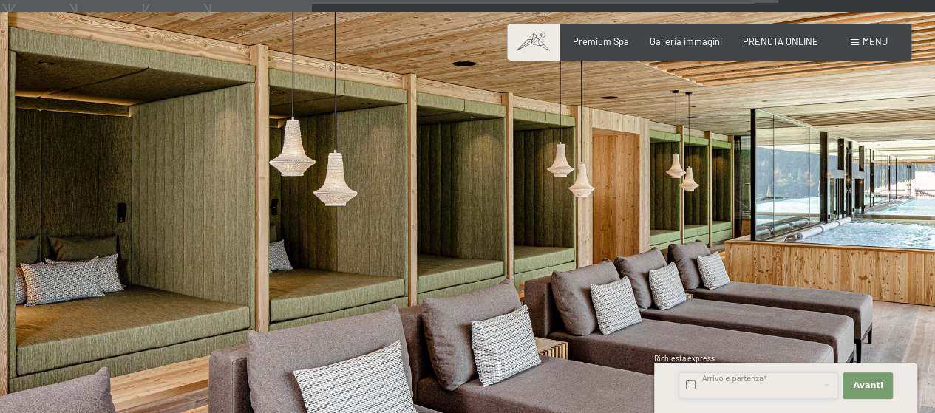
click at [743, 387] on input "text" at bounding box center [759, 386] width 160 height 27
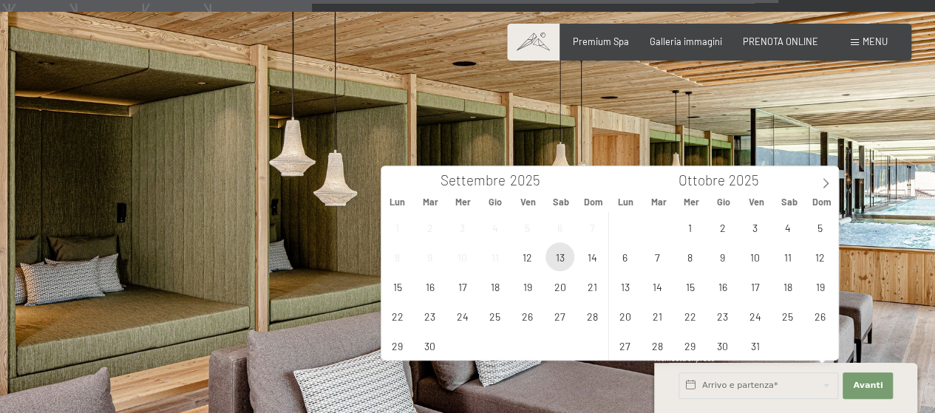
click at [560, 258] on span "13" at bounding box center [559, 256] width 29 height 29
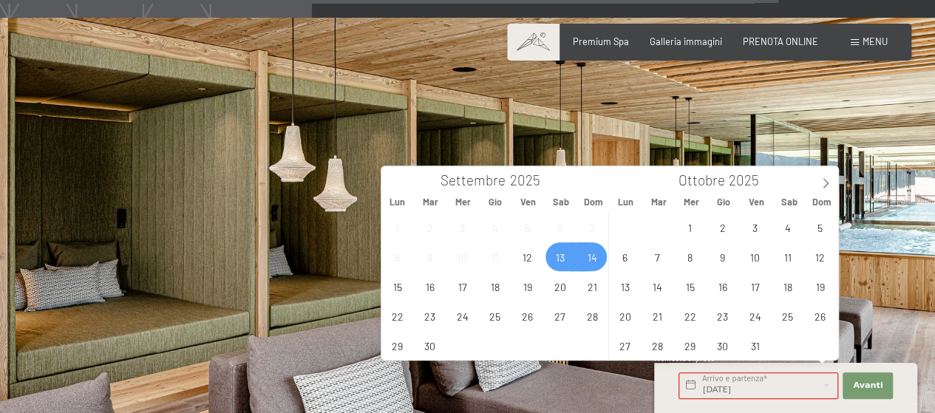
click at [598, 259] on span "14" at bounding box center [592, 256] width 29 height 29
type input "[DATE] - [DATE]"
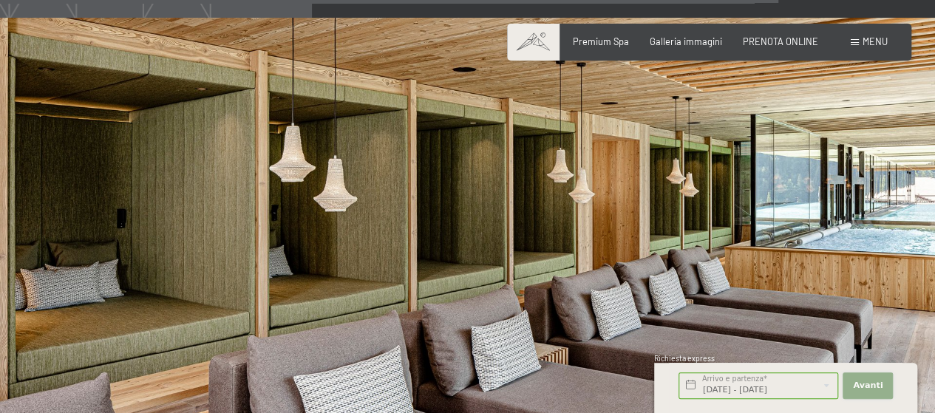
click at [888, 394] on button "Avanti Nascondere i campi dell'indirizzo" at bounding box center [868, 386] width 50 height 27
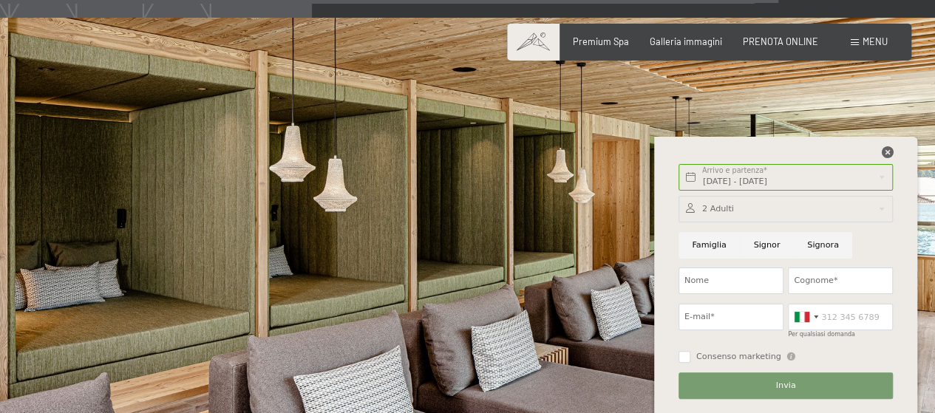
scroll to position [5869, 0]
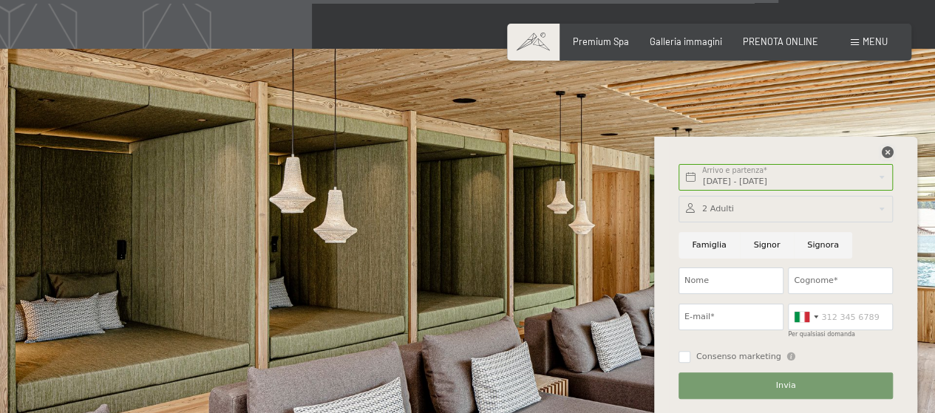
click at [888, 153] on icon at bounding box center [887, 152] width 12 height 12
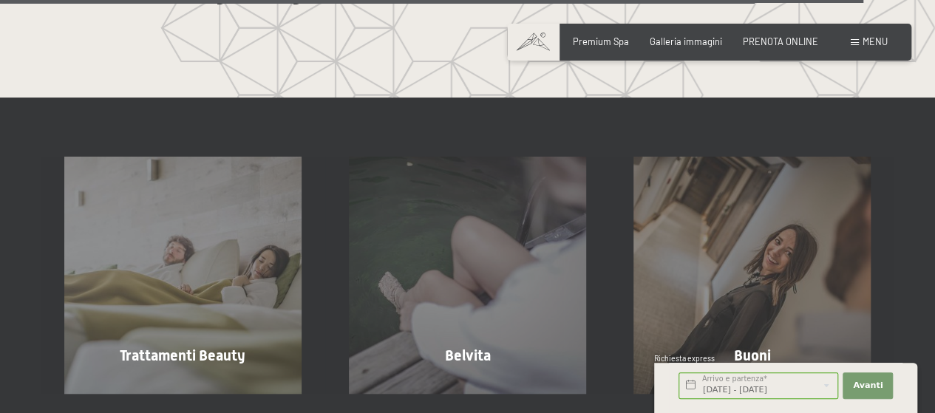
scroll to position [6603, 0]
